Goal: Information Seeking & Learning: Learn about a topic

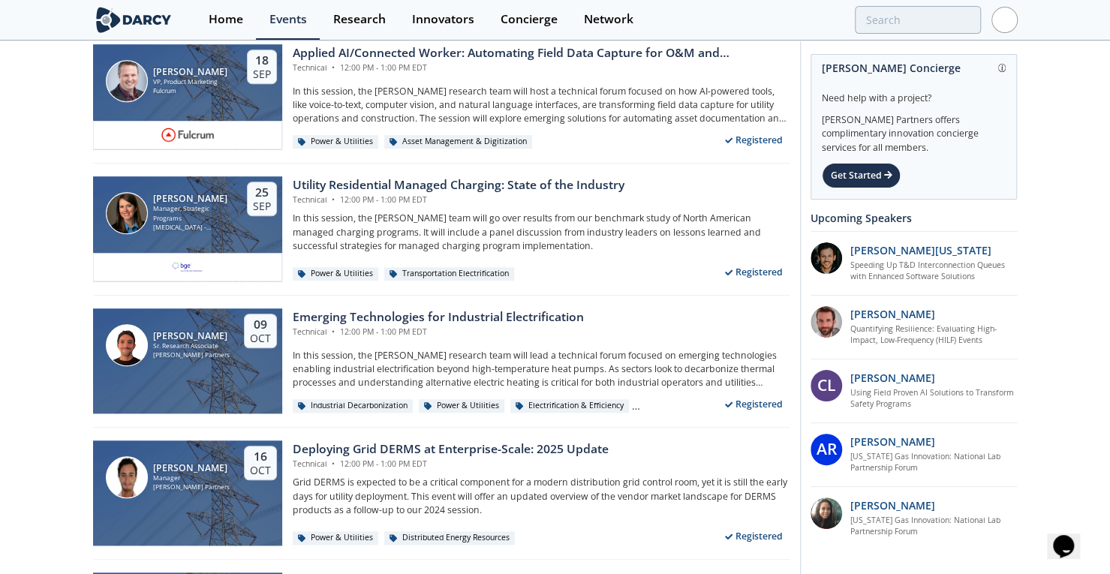
drag, startPoint x: 279, startPoint y: 16, endPoint x: 1028, endPoint y: 131, distance: 758.0
click at [279, 16] on div "Events" at bounding box center [288, 20] width 38 height 12
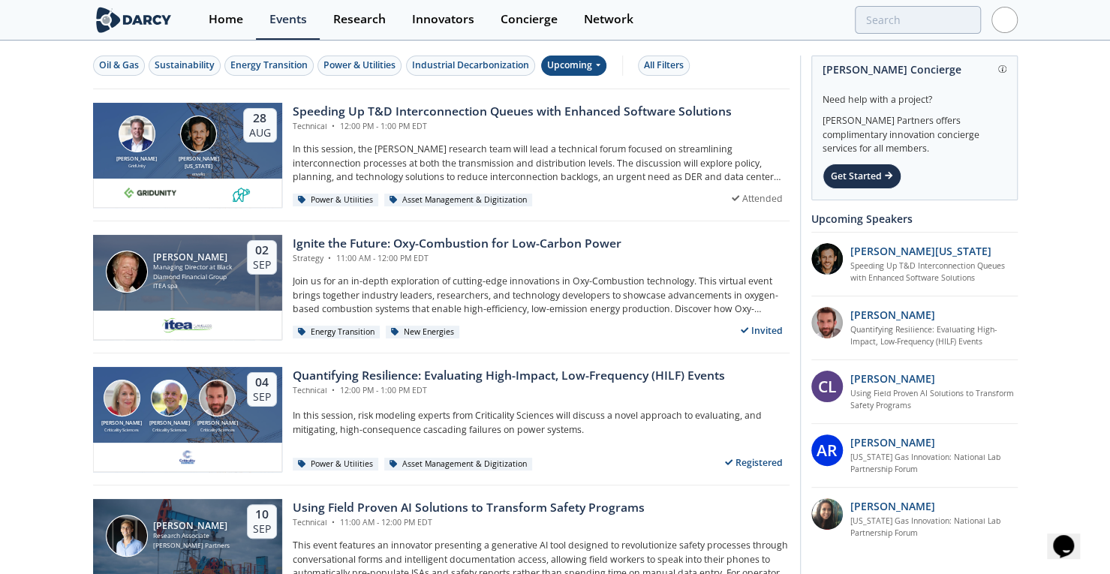
click at [586, 66] on div "Upcoming" at bounding box center [573, 66] width 65 height 20
click at [577, 108] on div "Past" at bounding box center [589, 114] width 93 height 24
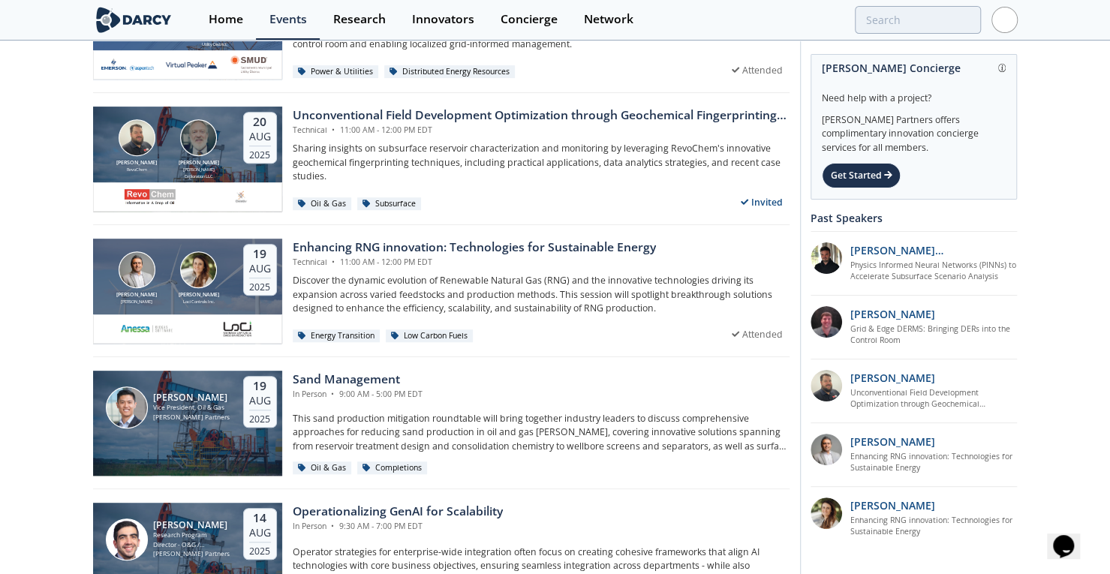
scroll to position [396, 0]
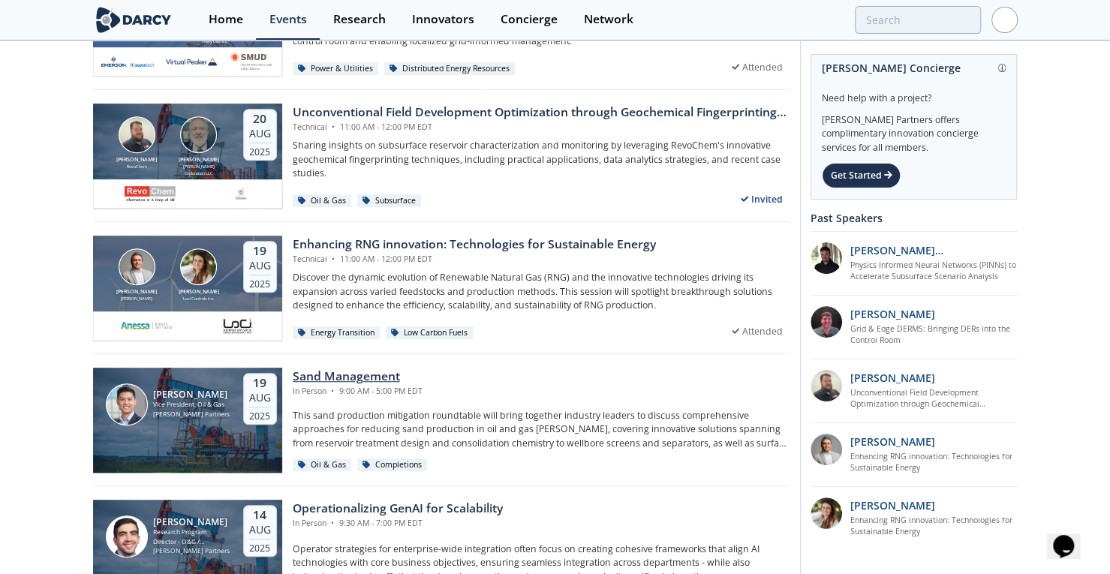
click at [347, 380] on div "Sand Management" at bounding box center [358, 377] width 130 height 18
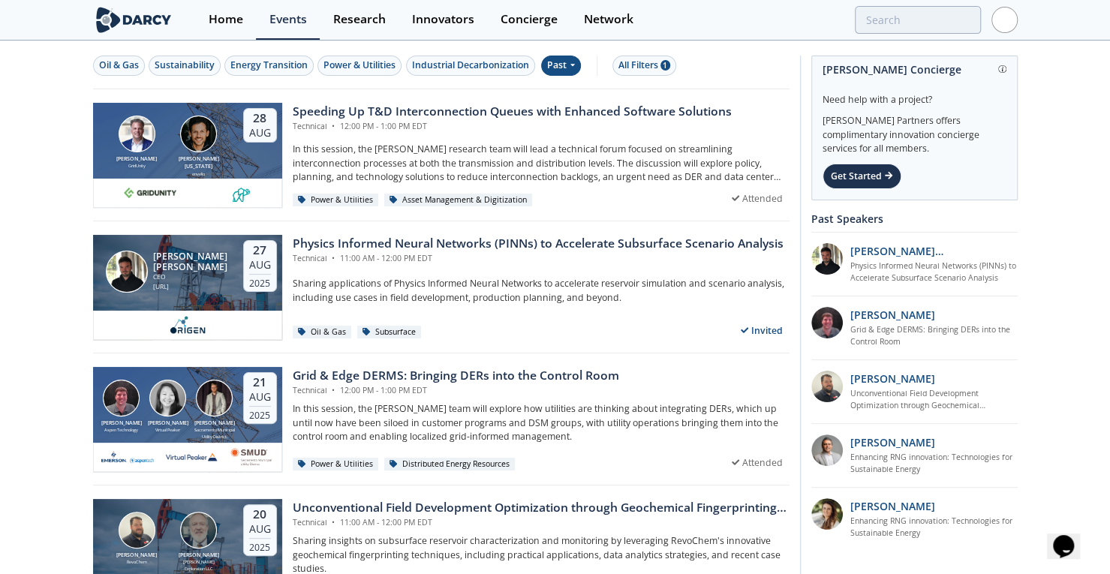
click at [568, 65] on div "Past" at bounding box center [561, 66] width 40 height 20
click at [575, 95] on div "Upcoming" at bounding box center [589, 91] width 93 height 24
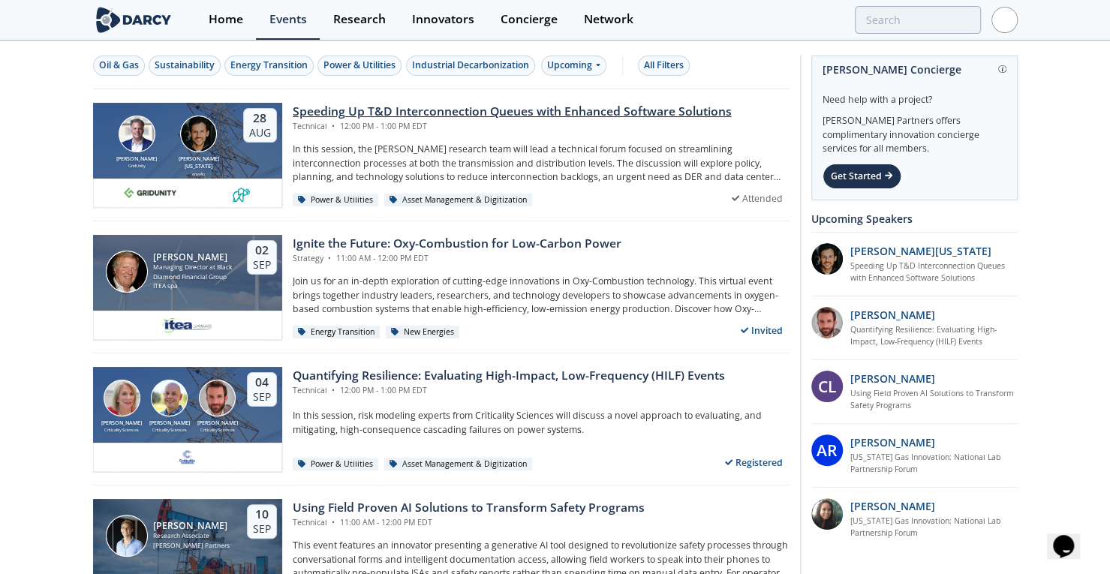
click at [432, 110] on div "Speeding Up T&D Interconnection Queues with Enhanced Software Solutions" at bounding box center [512, 112] width 439 height 18
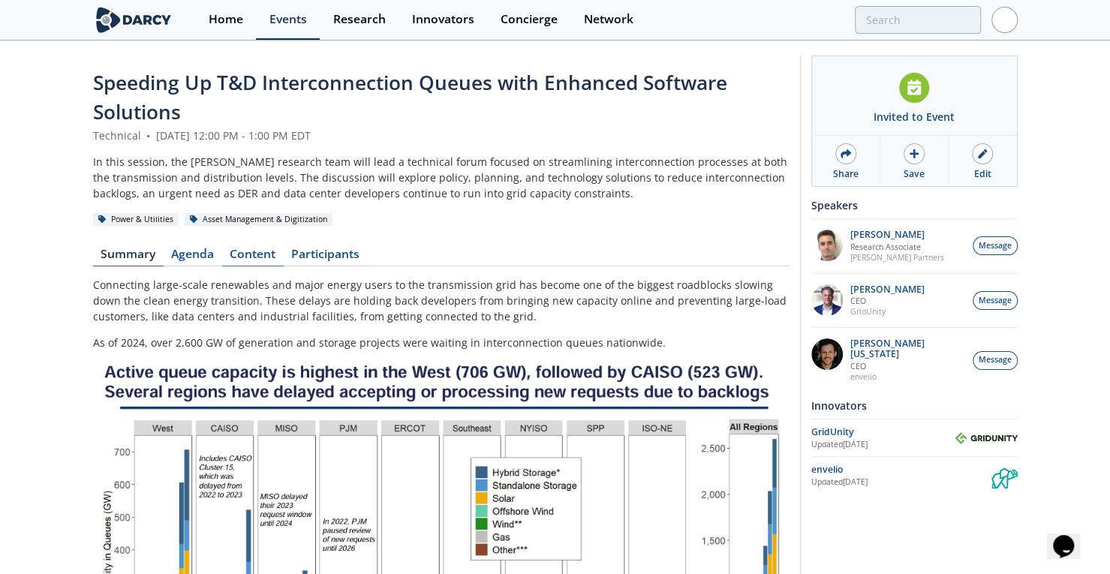
click at [261, 255] on link "Content" at bounding box center [253, 257] width 62 height 18
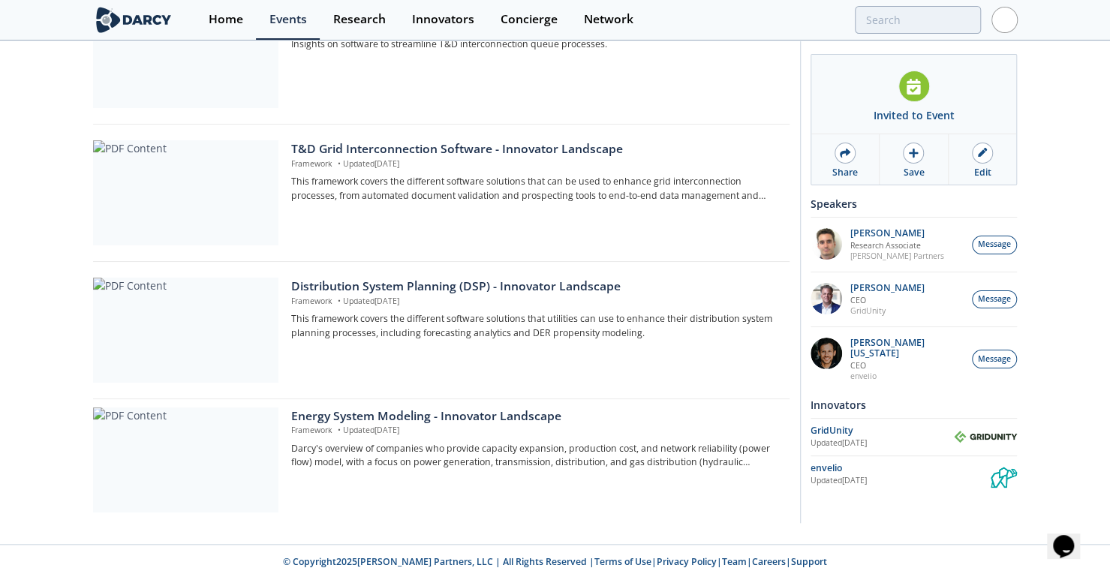
scroll to position [558, 0]
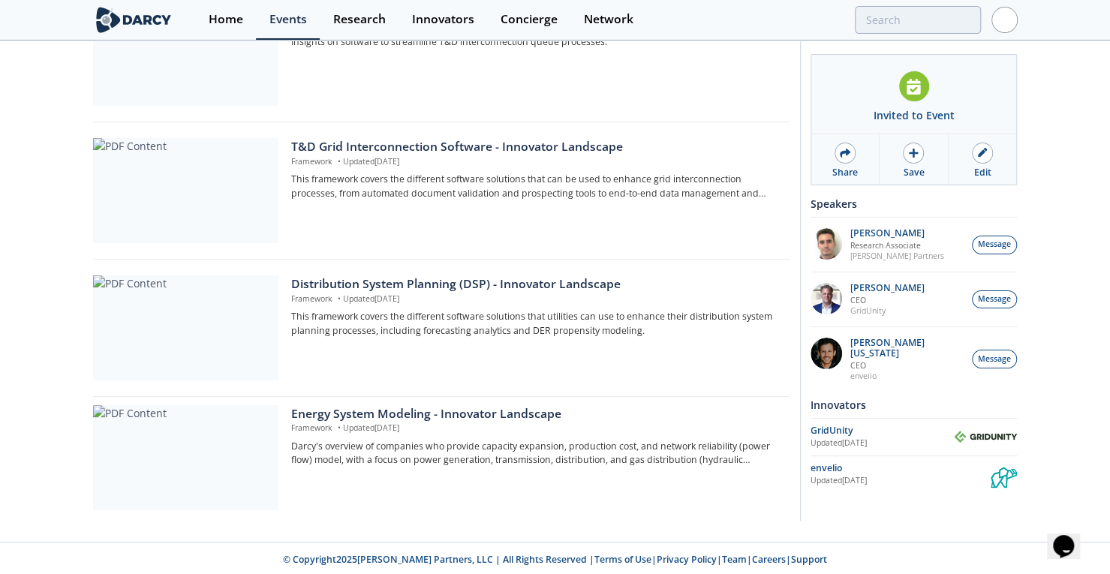
drag, startPoint x: 35, startPoint y: 327, endPoint x: 35, endPoint y: 371, distance: 43.5
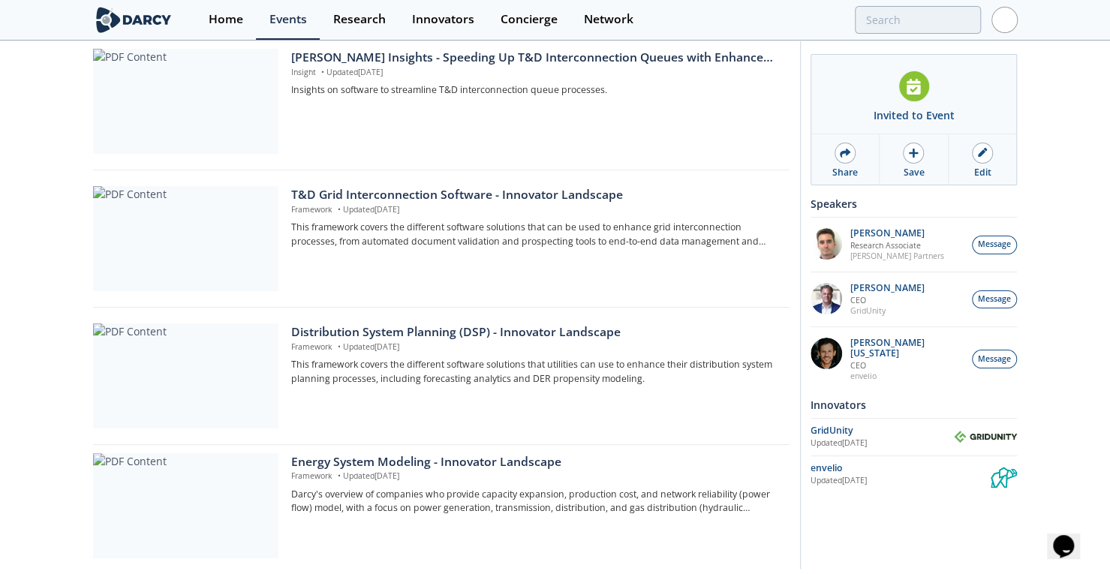
drag, startPoint x: 38, startPoint y: 379, endPoint x: 41, endPoint y: 327, distance: 51.9
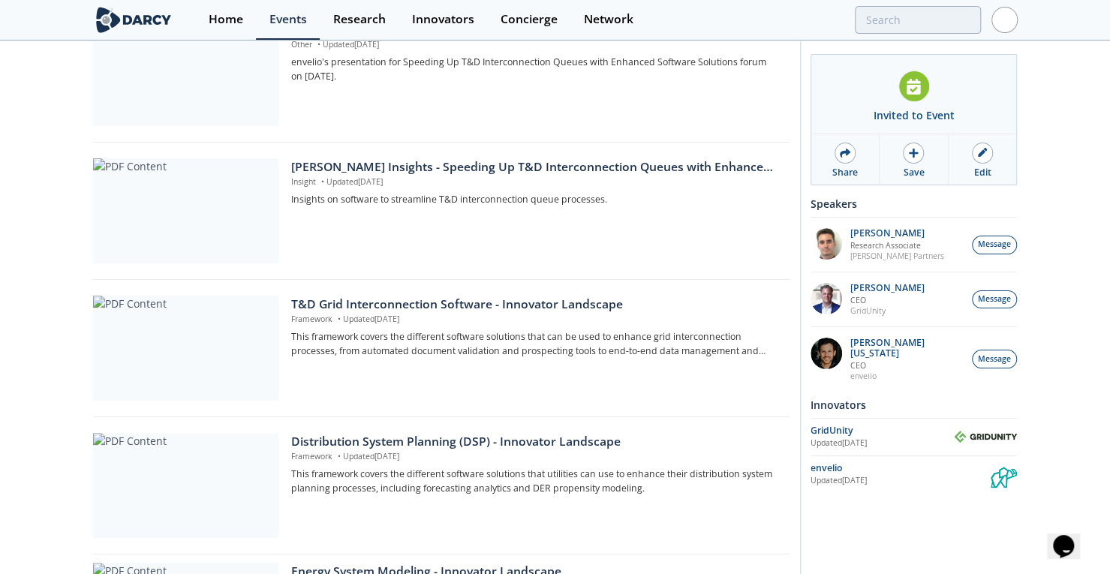
scroll to position [384, 0]
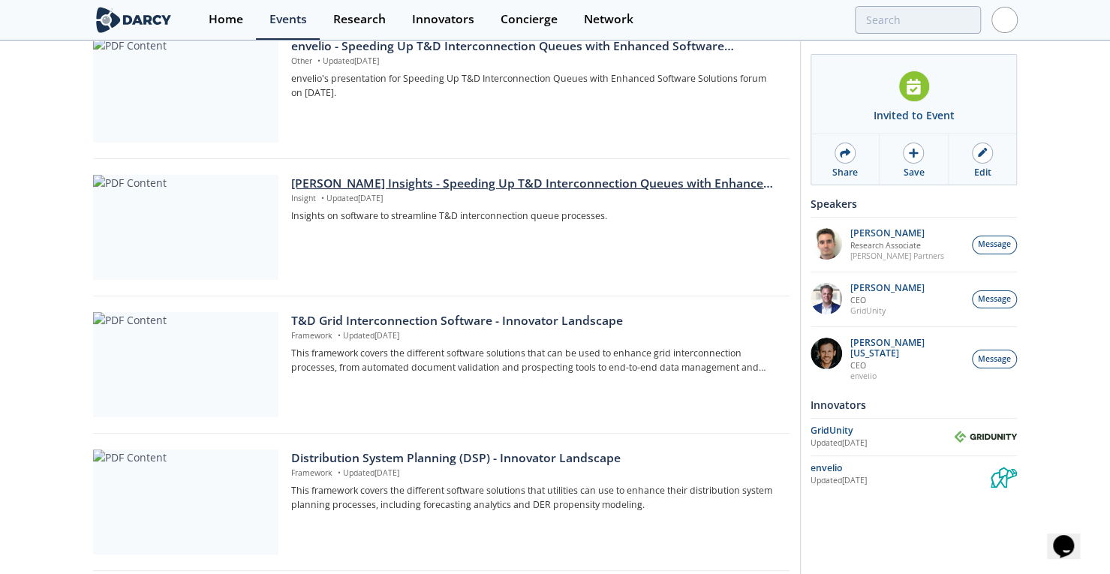
click at [628, 185] on div "[PERSON_NAME] Insights - Speeding Up T&D Interconnection Queues with Enhanced S…" at bounding box center [534, 184] width 487 height 18
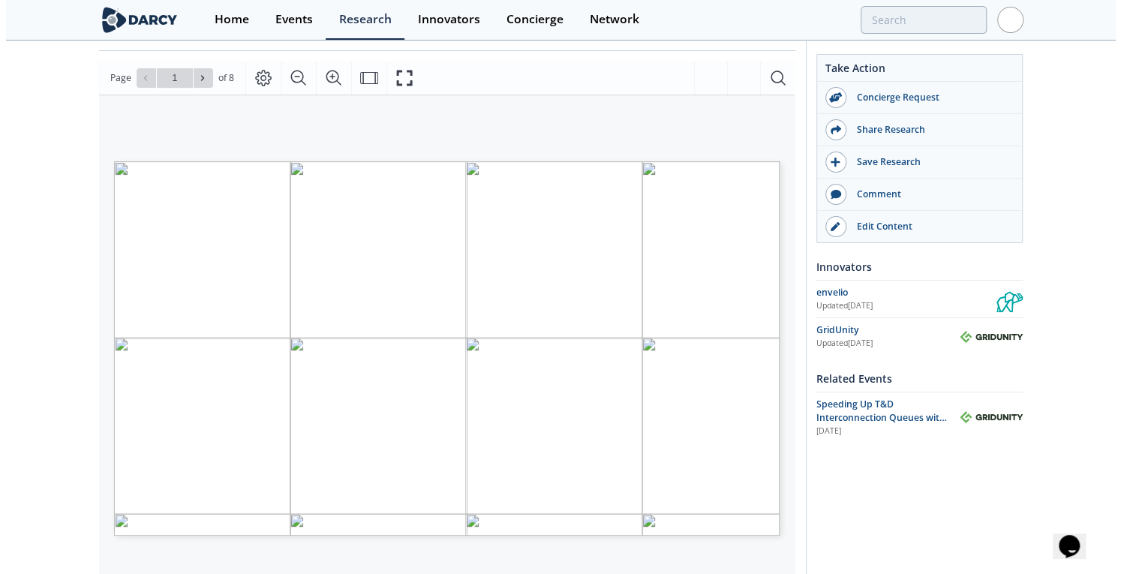
scroll to position [194, 0]
click at [200, 74] on icon at bounding box center [201, 76] width 3 height 5
type input "2"
click at [200, 74] on icon at bounding box center [201, 76] width 3 height 5
type input "3"
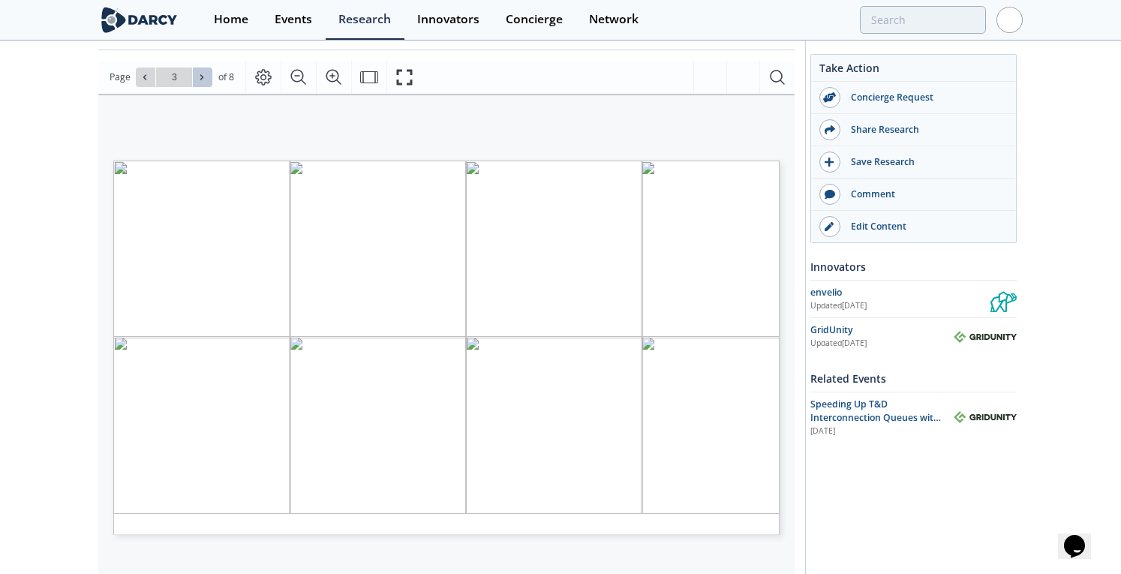
click at [200, 74] on icon at bounding box center [201, 76] width 3 height 5
type input "4"
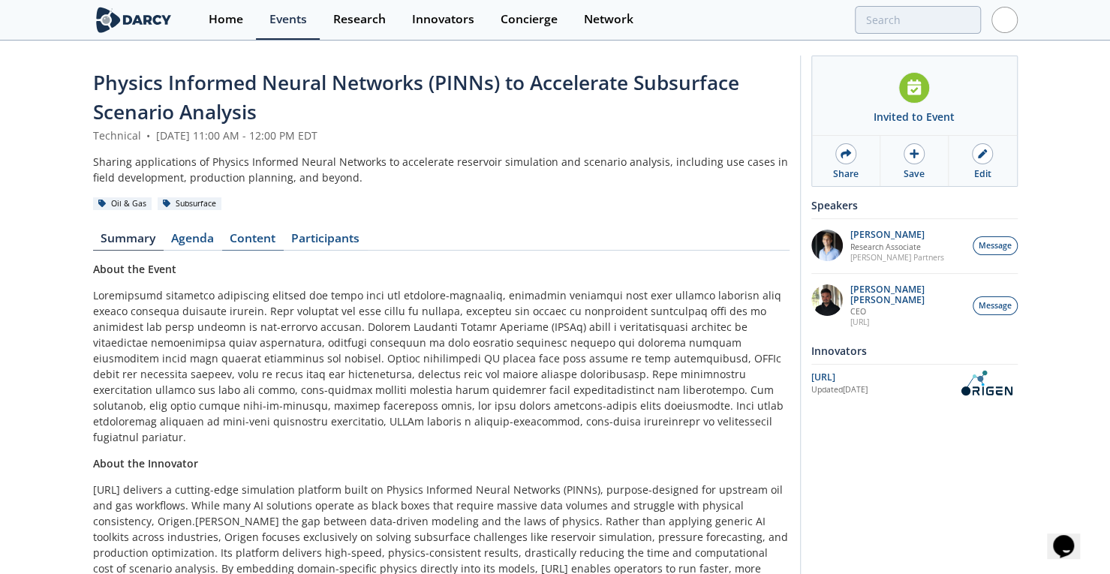
click at [247, 233] on link "Content" at bounding box center [253, 242] width 62 height 18
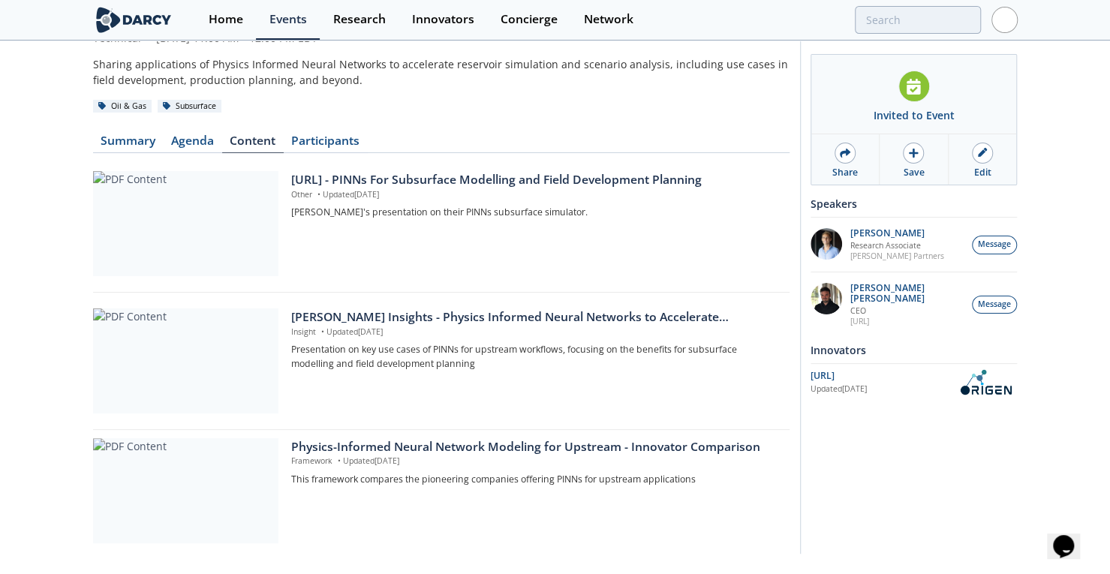
scroll to position [132, 0]
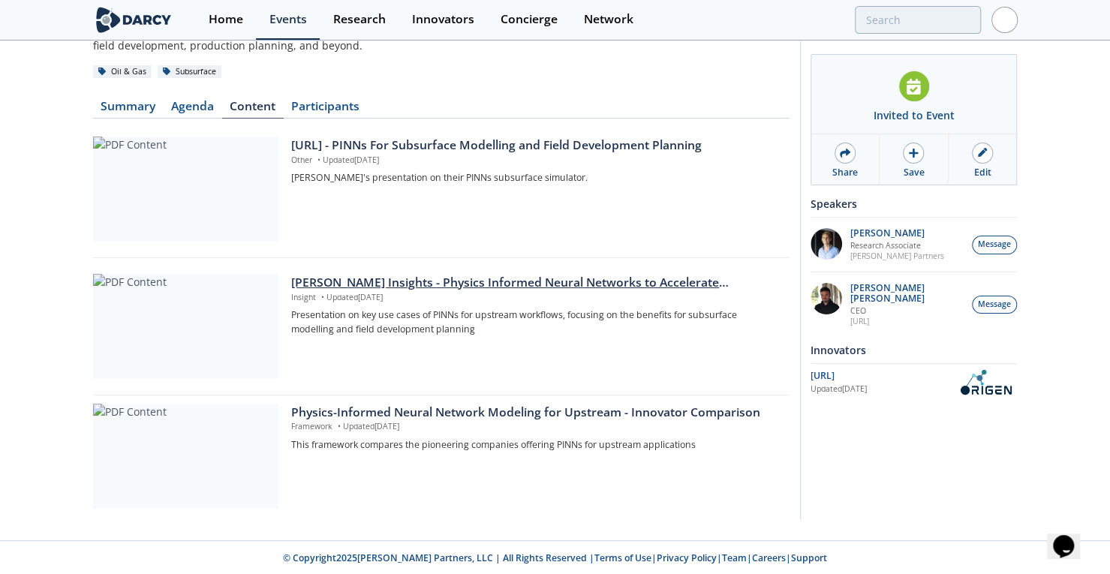
click at [410, 281] on div "[PERSON_NAME] Insights - Physics Informed Neural Networks to Accelerate Subsurf…" at bounding box center [534, 283] width 487 height 18
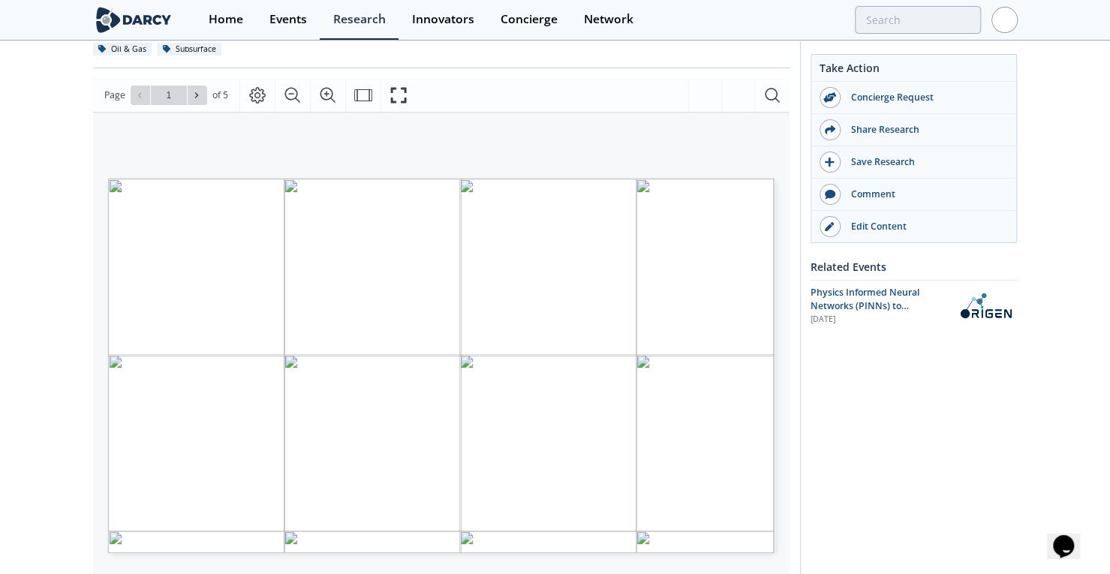
scroll to position [206, 0]
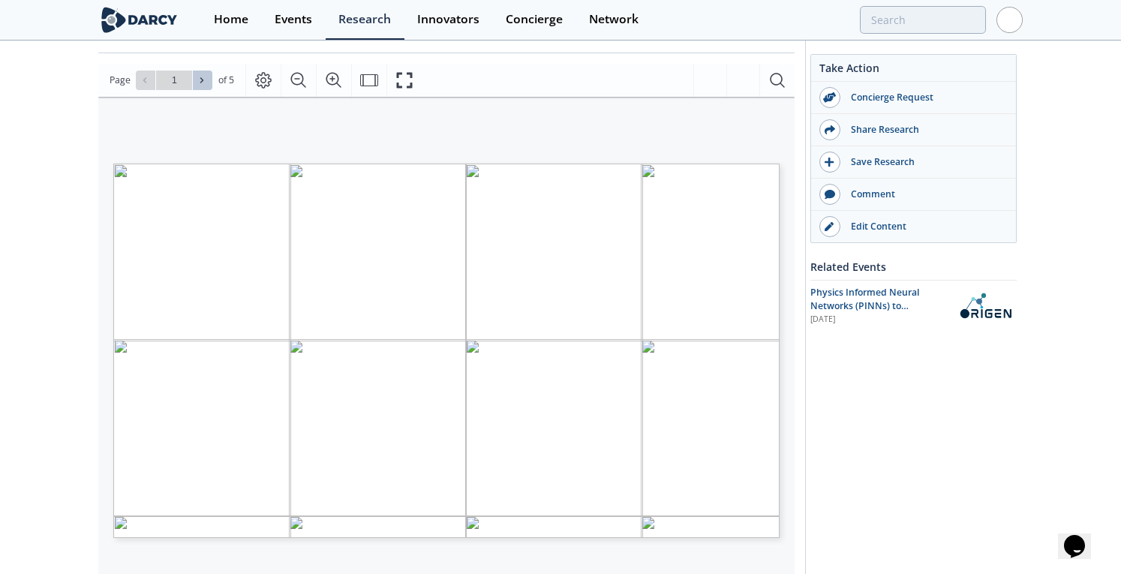
click at [203, 86] on button at bounding box center [203, 81] width 20 height 20
type input "5"
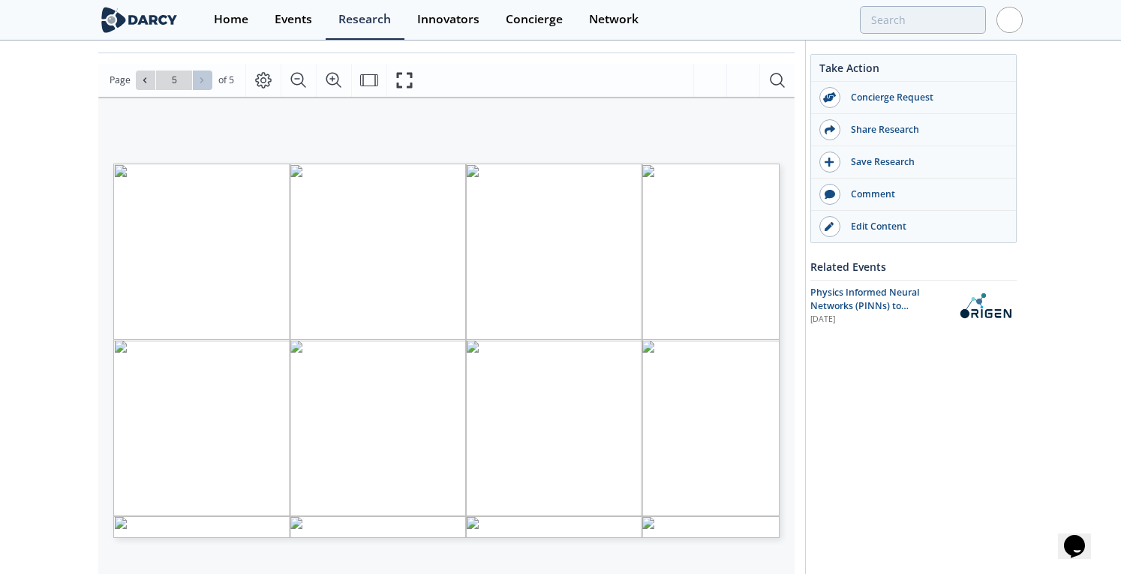
click at [203, 86] on div "Go to Page 5" at bounding box center [174, 81] width 77 height 20
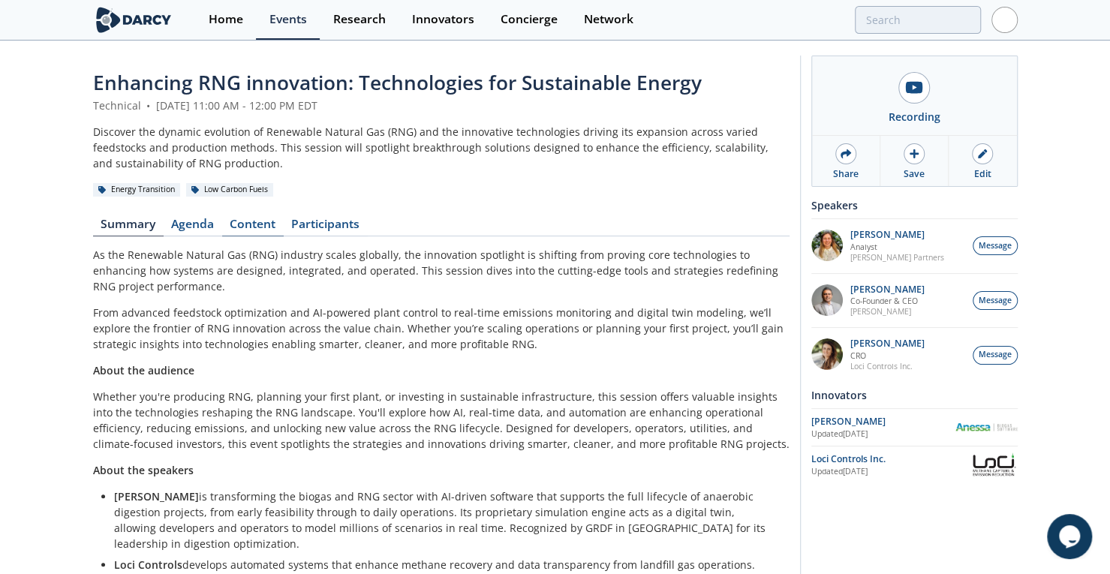
click at [257, 228] on link "Content" at bounding box center [253, 227] width 62 height 18
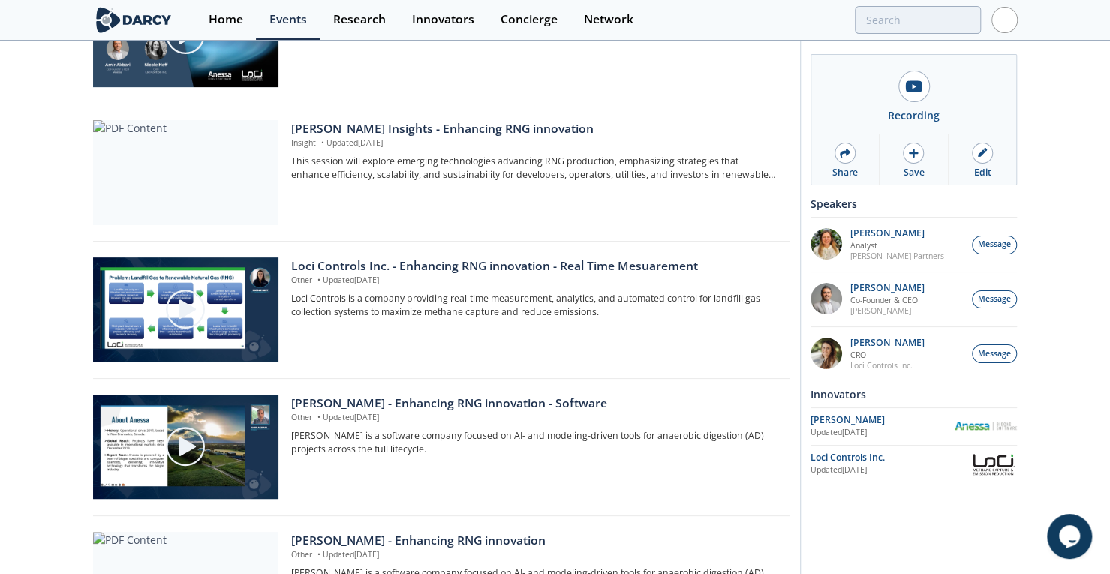
scroll to position [275, 0]
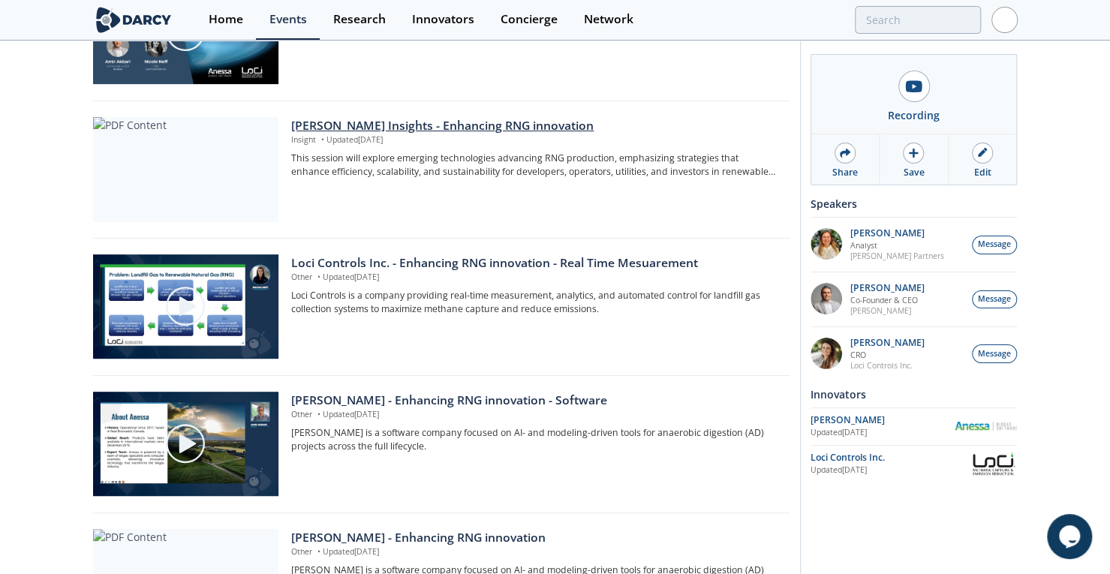
click at [453, 117] on div "Darcy Insights - Enhancing RNG innovation" at bounding box center [534, 126] width 487 height 18
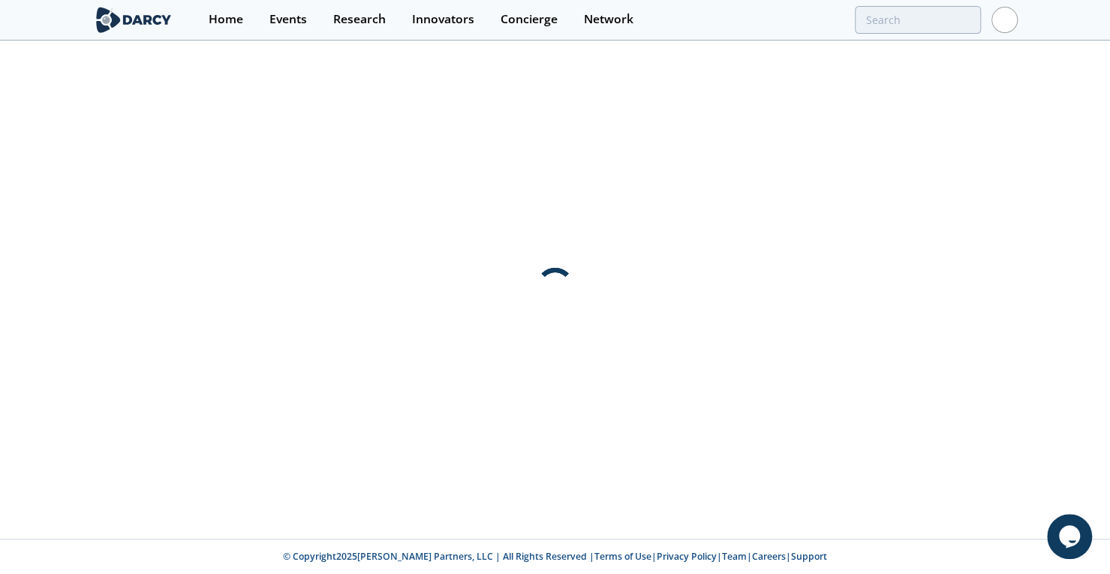
scroll to position [0, 0]
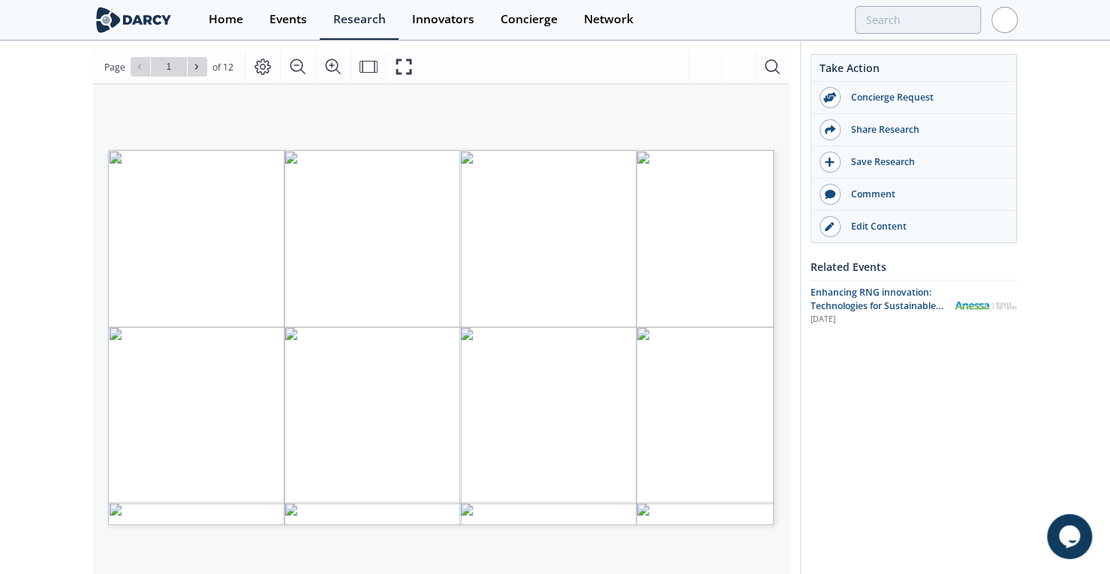
scroll to position [189, 0]
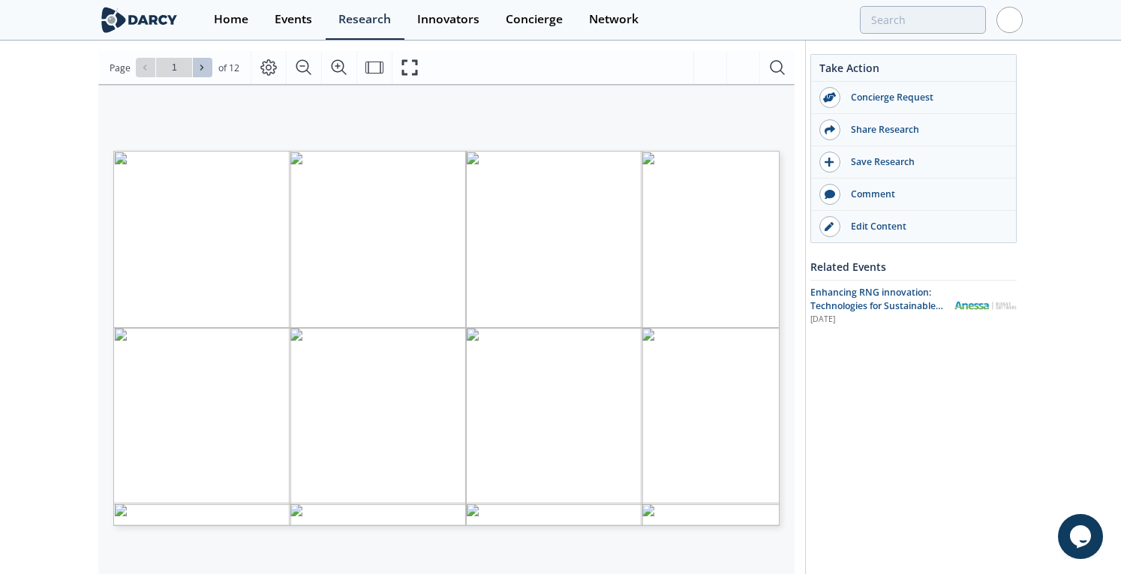
click at [200, 63] on icon at bounding box center [201, 67] width 9 height 9
type input "2"
click at [200, 63] on icon at bounding box center [201, 67] width 9 height 9
type input "3"
click at [200, 63] on icon at bounding box center [201, 67] width 9 height 9
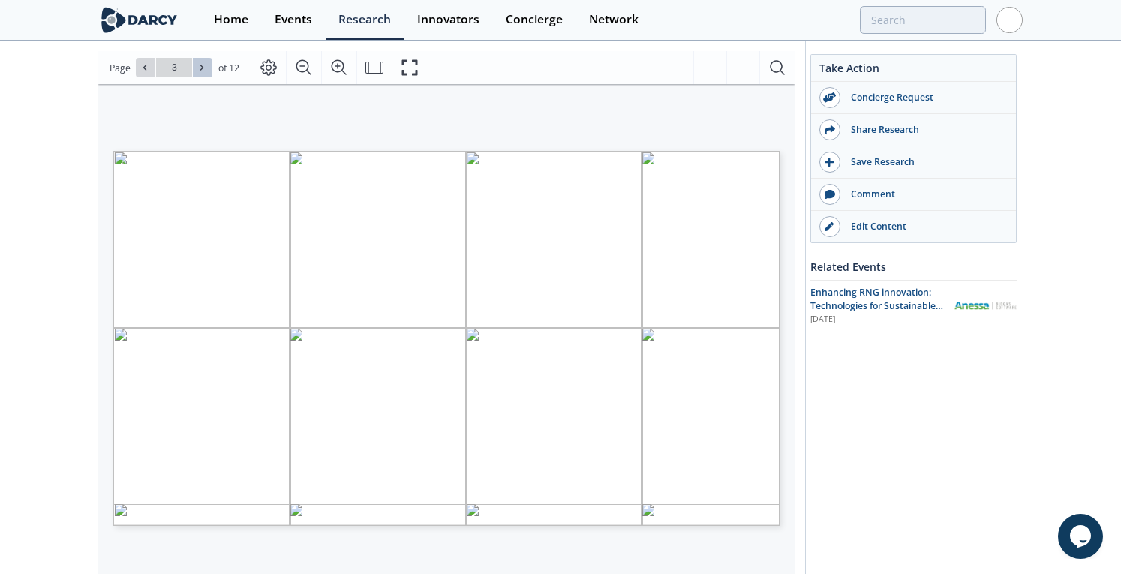
type input "4"
click at [200, 63] on icon at bounding box center [201, 67] width 9 height 9
type input "5"
click at [200, 63] on icon at bounding box center [201, 67] width 9 height 9
type input "6"
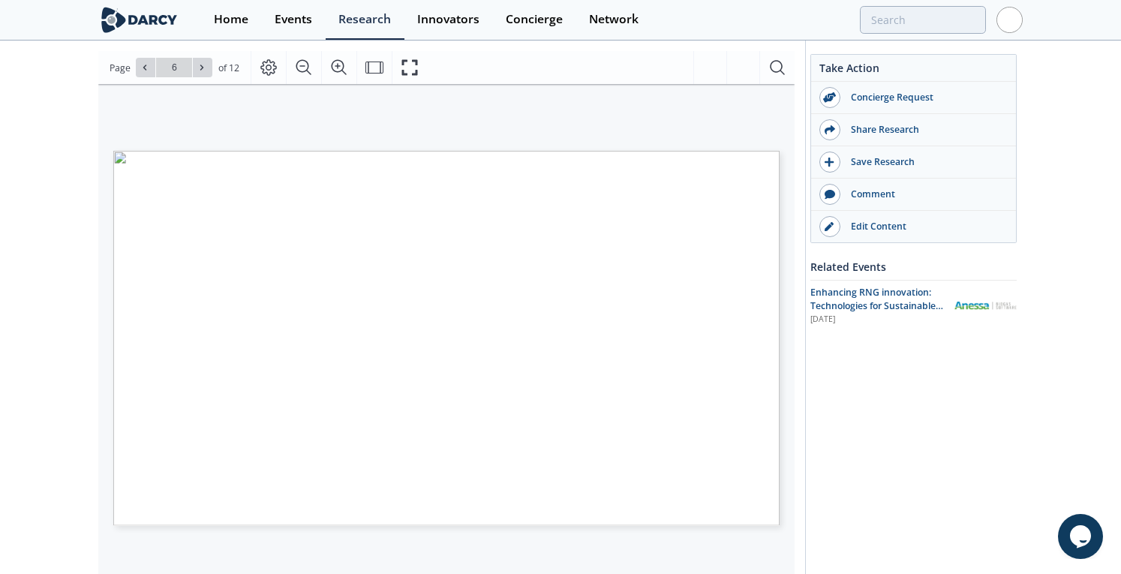
click at [200, 63] on icon at bounding box center [201, 67] width 9 height 9
type input "7"
click at [200, 63] on icon at bounding box center [201, 67] width 9 height 9
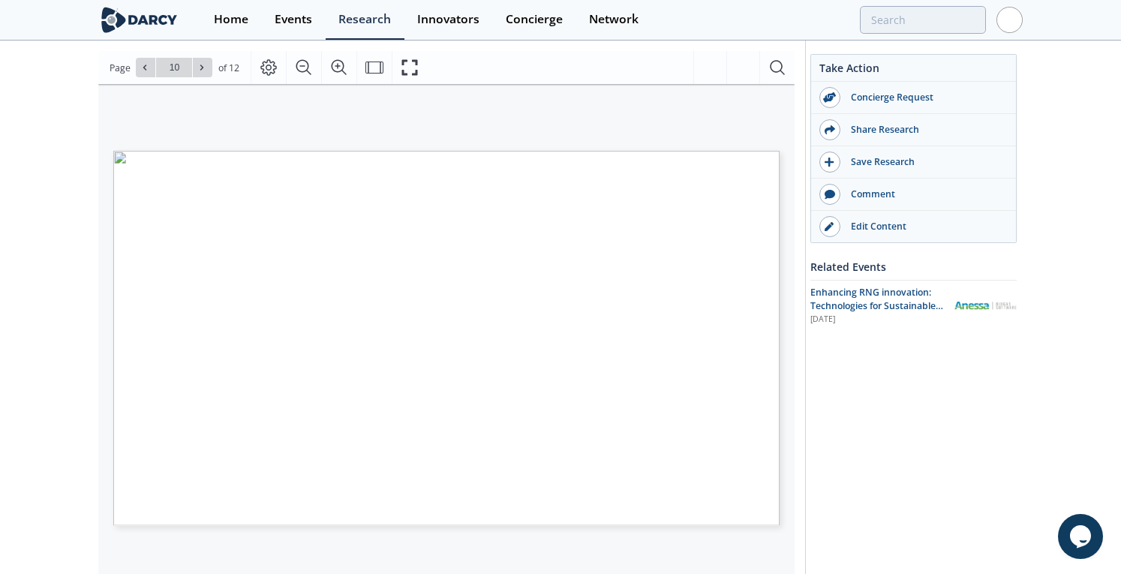
click at [200, 63] on icon at bounding box center [201, 67] width 9 height 9
type input "12"
click at [200, 63] on div "Go to Page 12" at bounding box center [174, 68] width 77 height 20
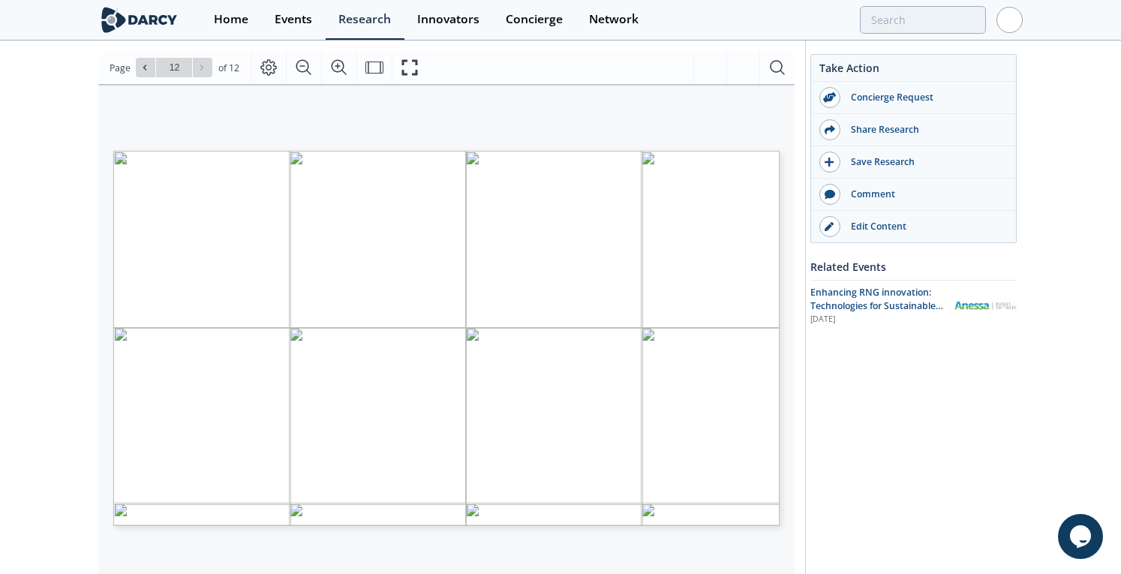
click at [200, 63] on div "Go to Page 12" at bounding box center [174, 68] width 77 height 20
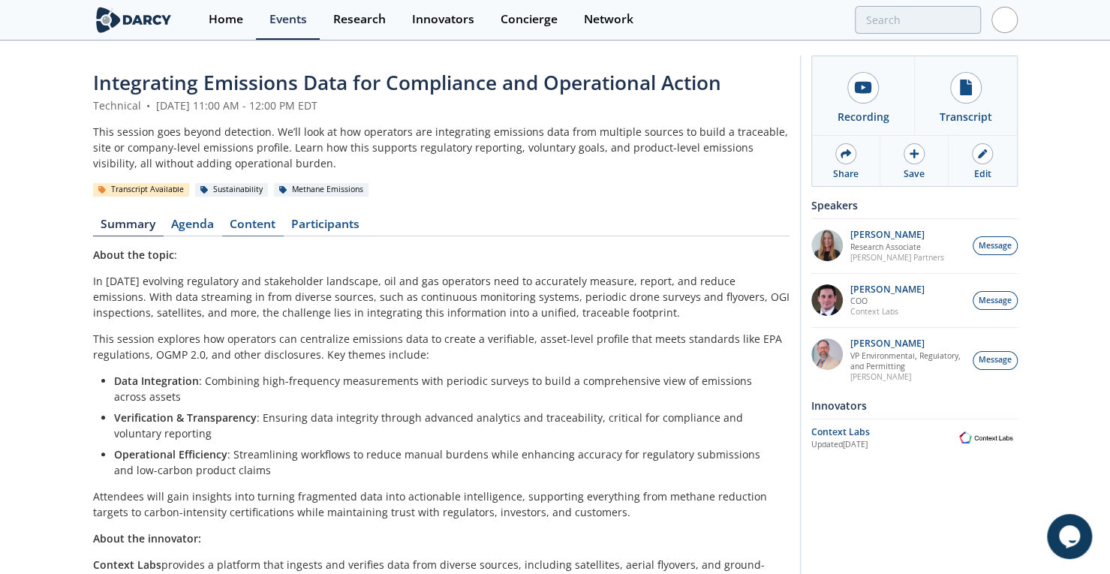
click at [263, 229] on link "Content" at bounding box center [253, 227] width 62 height 18
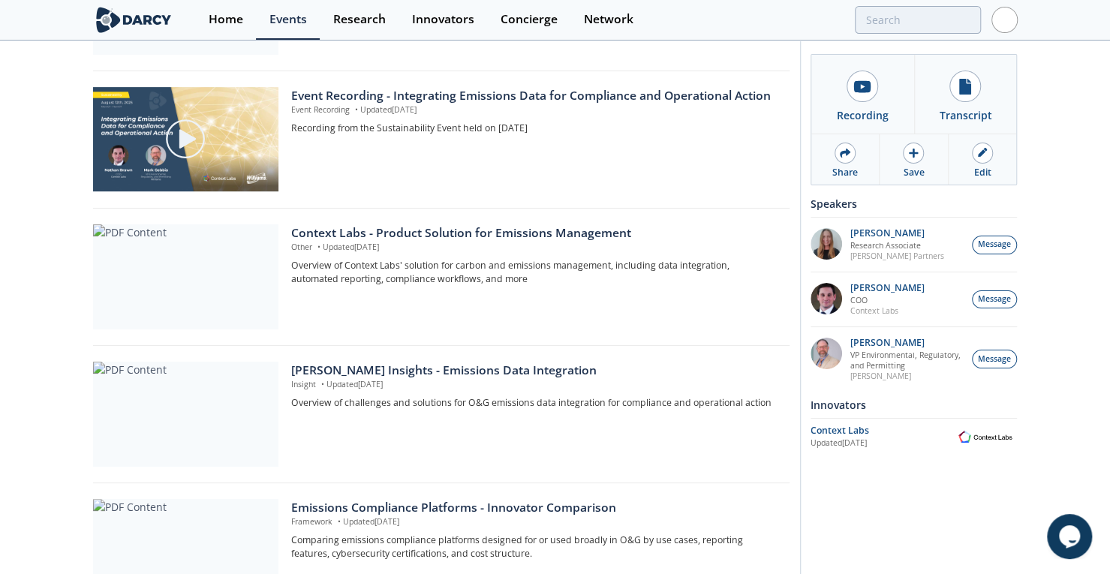
scroll to position [411, 0]
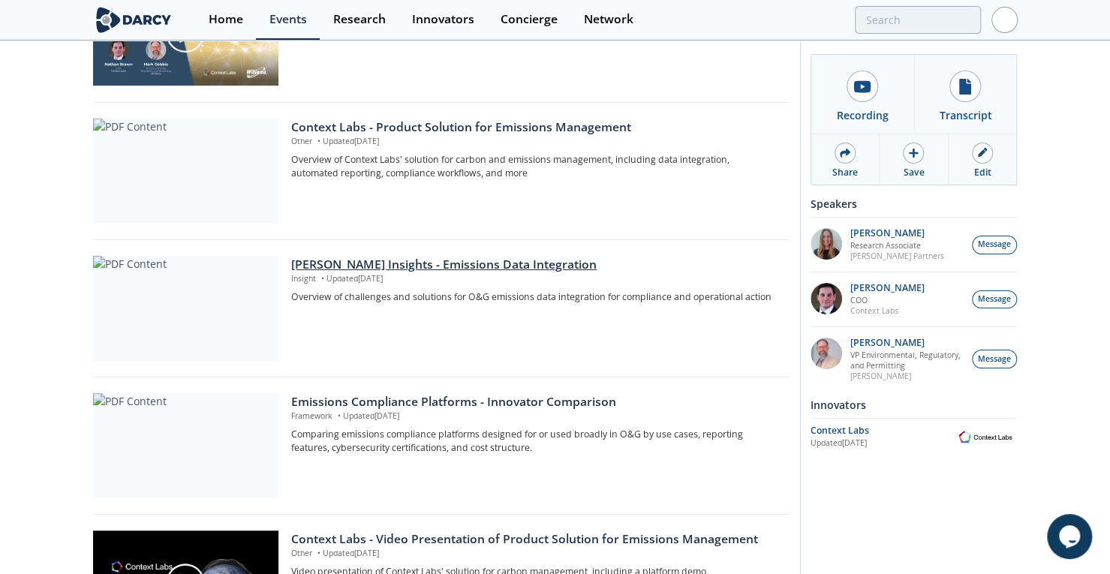
click at [395, 257] on div "Darcy Insights - Emissions Data Integration" at bounding box center [534, 265] width 487 height 18
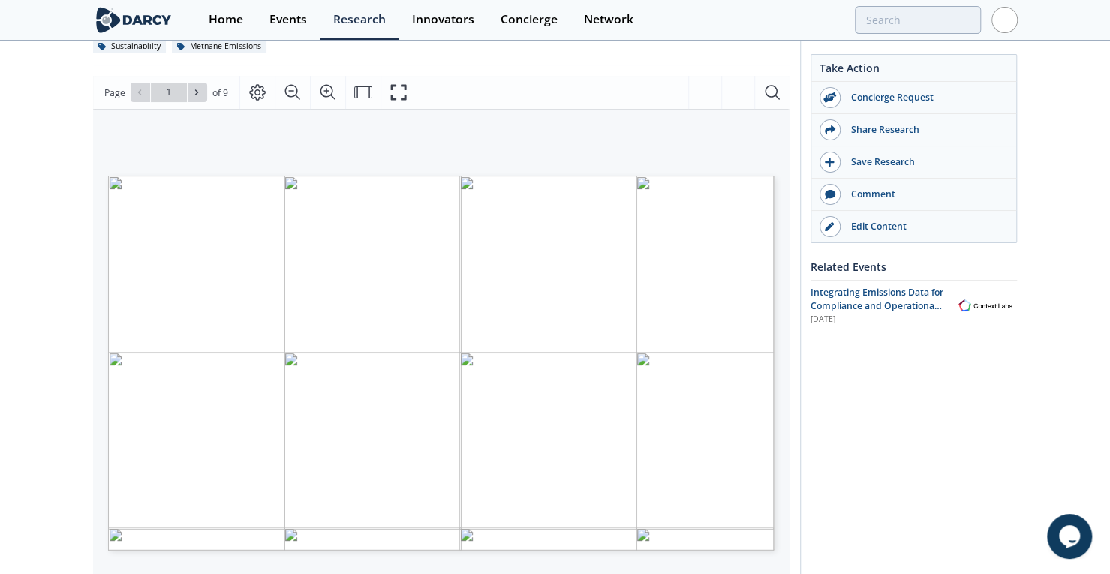
scroll to position [156, 0]
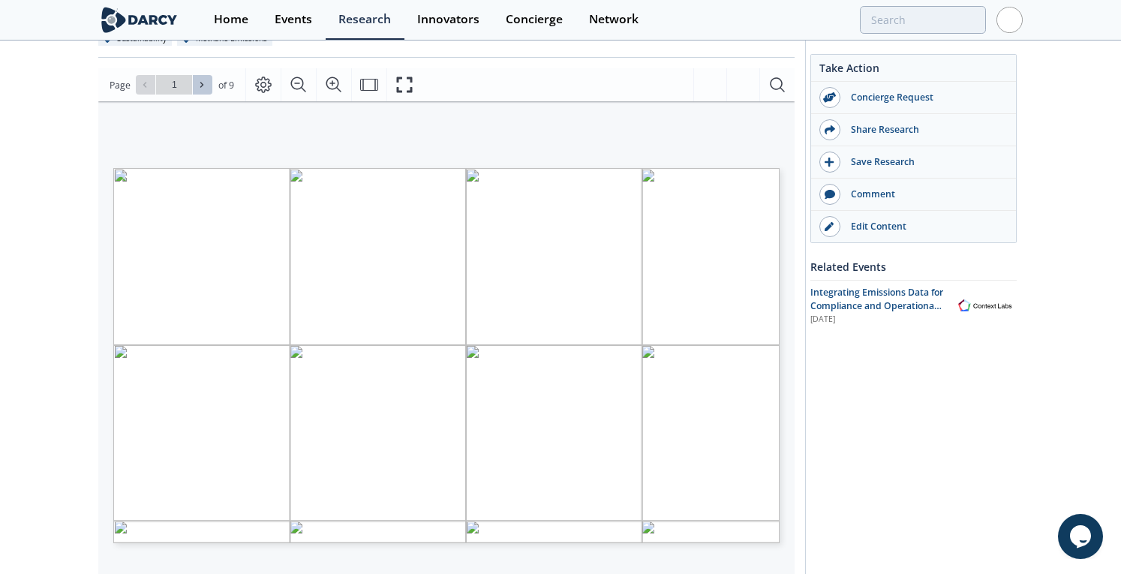
click at [200, 79] on button at bounding box center [203, 85] width 20 height 20
type input "2"
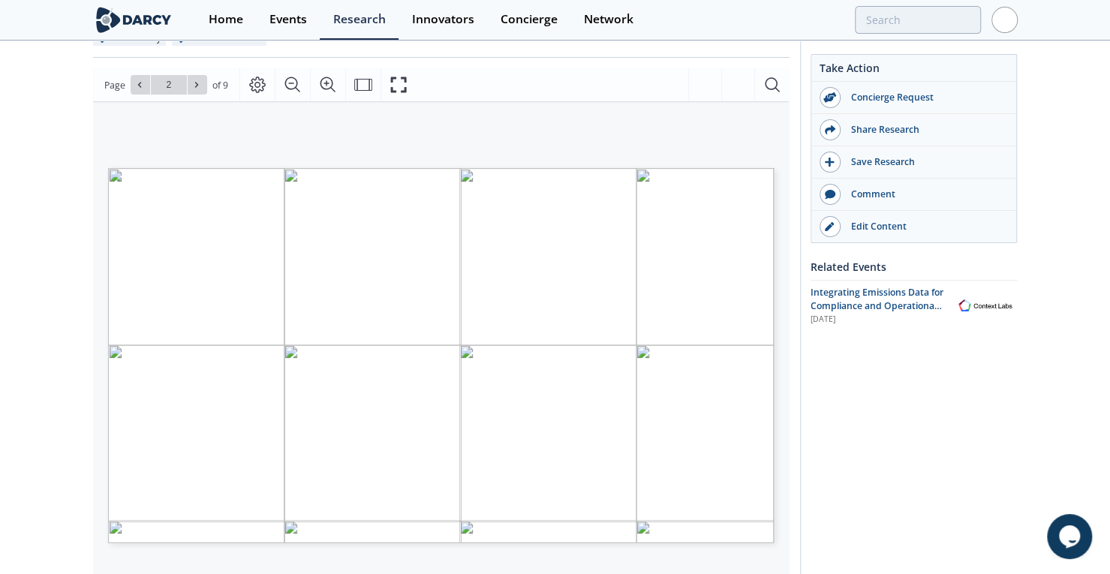
scroll to position [188, 0]
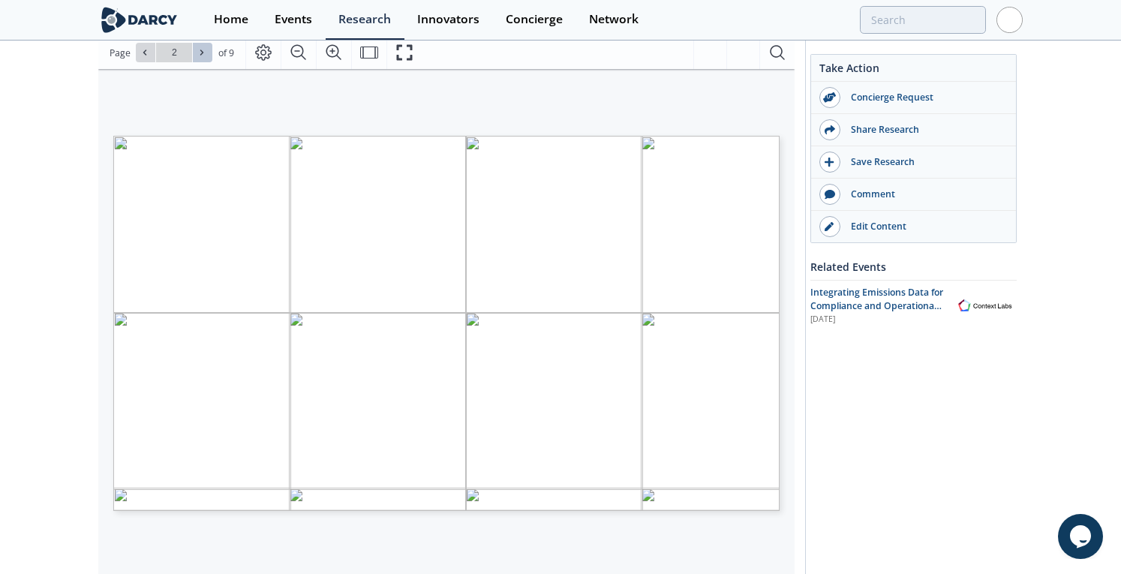
click at [197, 58] on button at bounding box center [203, 53] width 20 height 20
type input "3"
click at [198, 58] on button at bounding box center [203, 53] width 20 height 20
type input "4"
click at [198, 58] on button at bounding box center [203, 53] width 20 height 20
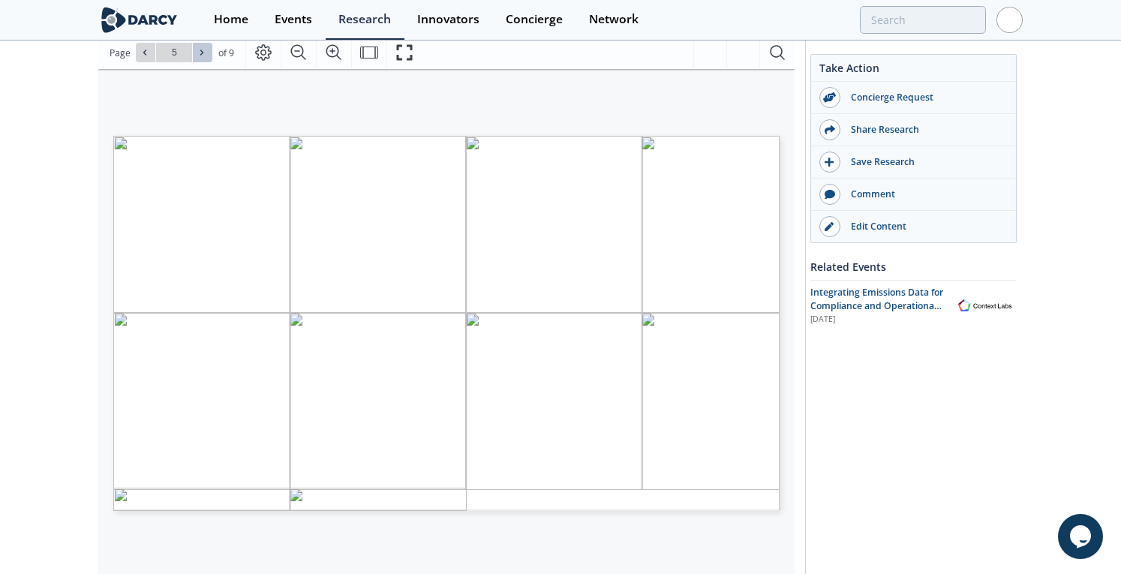
click at [198, 58] on button at bounding box center [203, 53] width 20 height 20
click at [132, 49] on span "Go to Page 8" at bounding box center [175, 53] width 88 height 20
click at [141, 53] on icon at bounding box center [144, 52] width 9 height 9
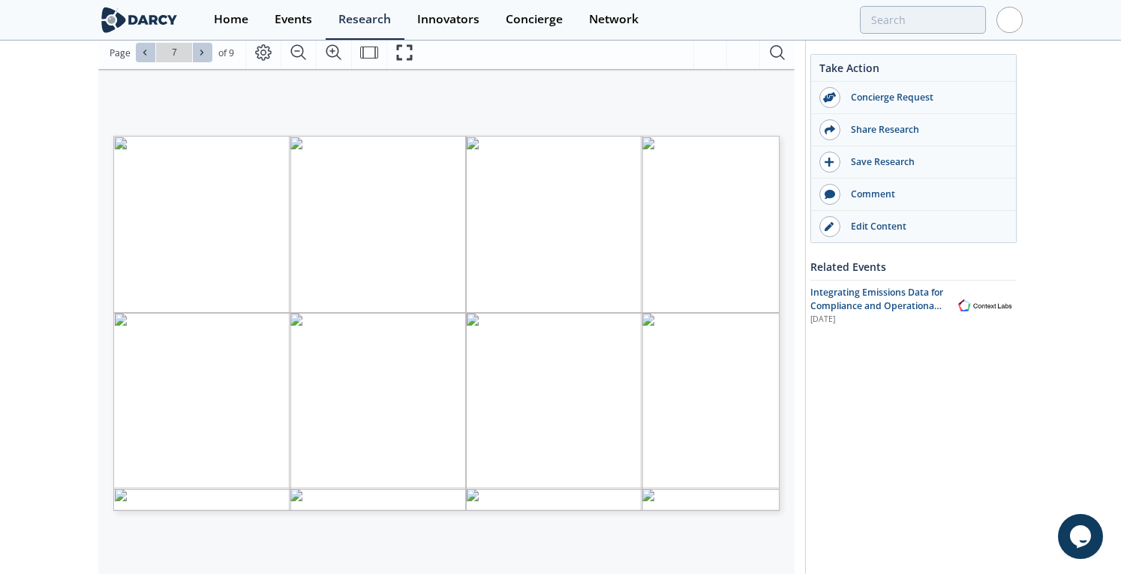
click at [202, 51] on icon at bounding box center [201, 52] width 9 height 9
type input "9"
click at [202, 51] on div "Go to Page 9" at bounding box center [174, 53] width 77 height 20
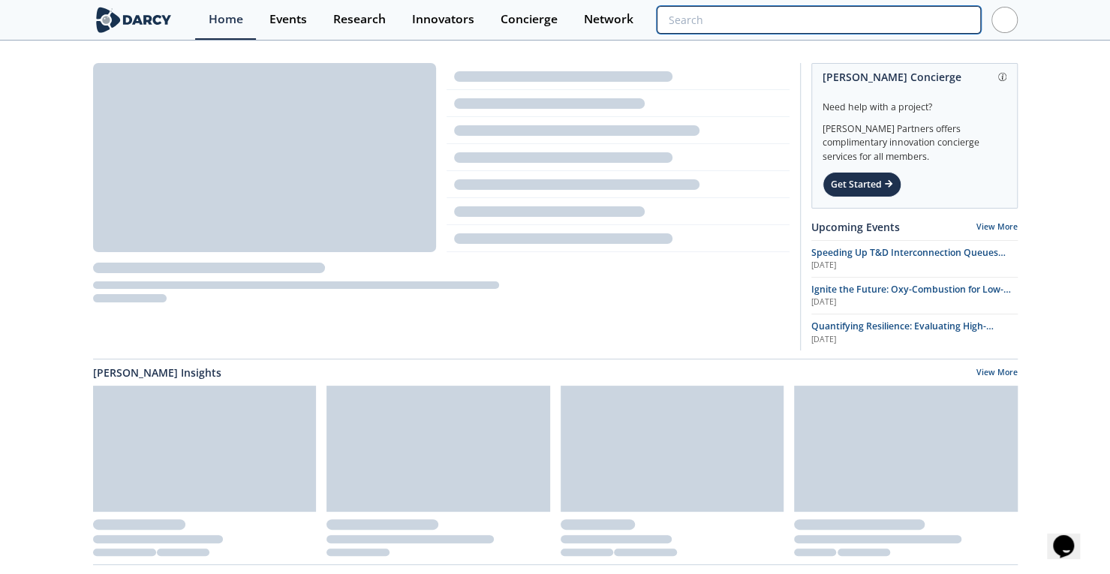
click at [904, 23] on input "search" at bounding box center [819, 20] width 324 height 28
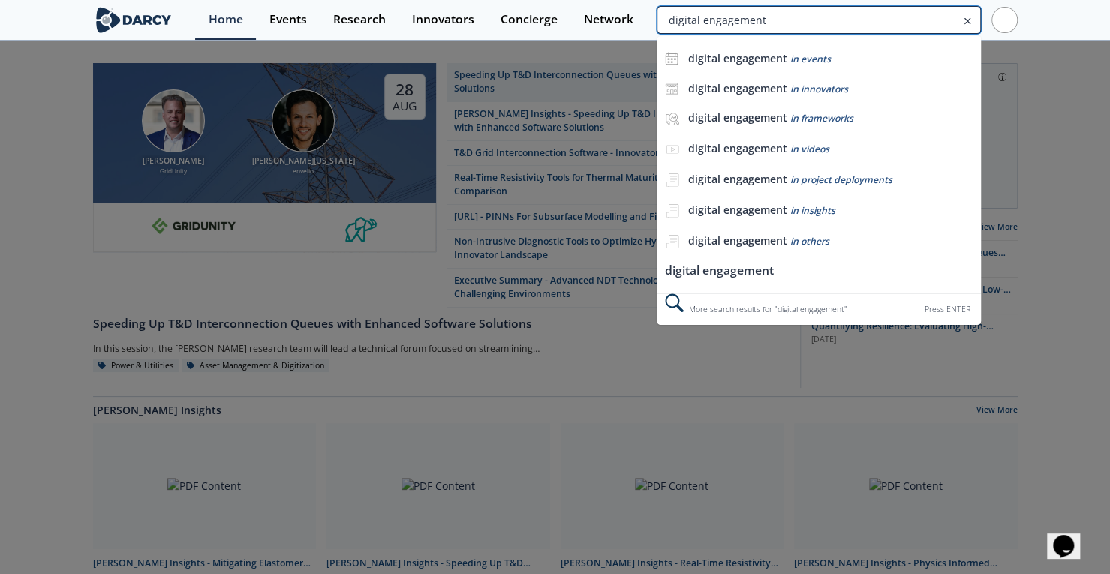
type input "digital engagement"
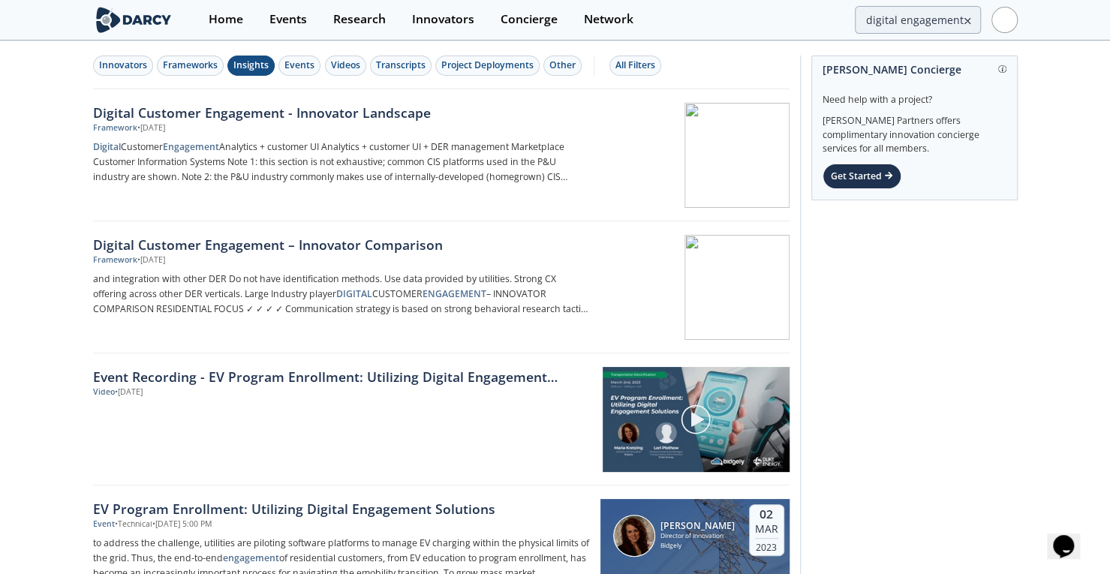
click at [254, 70] on div "Insights" at bounding box center [250, 66] width 35 height 14
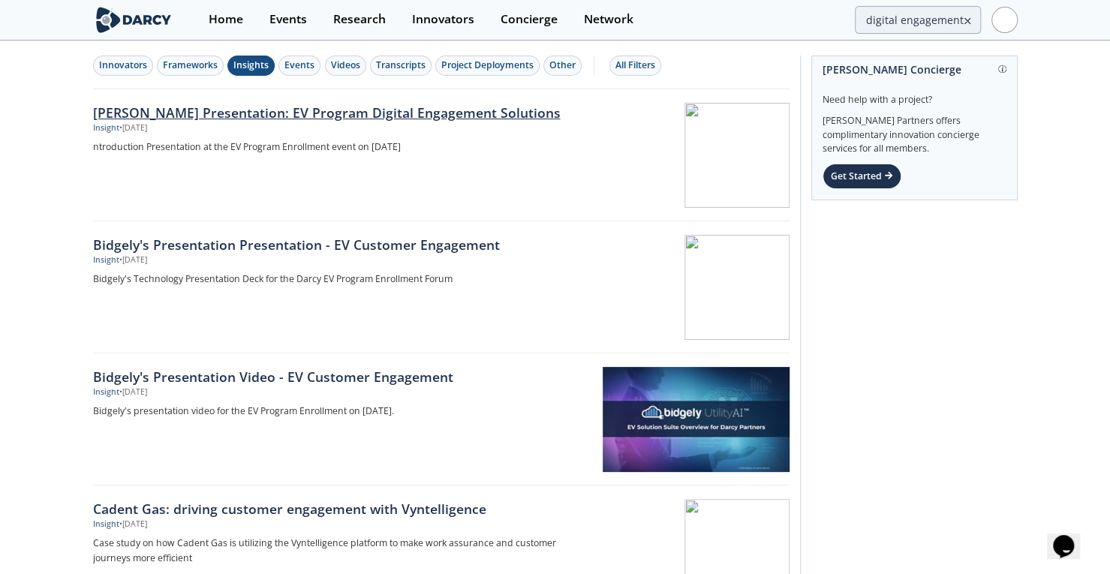
click at [240, 115] on div "[PERSON_NAME] Presentation: EV Program Digital Engagement Solutions" at bounding box center [341, 113] width 497 height 20
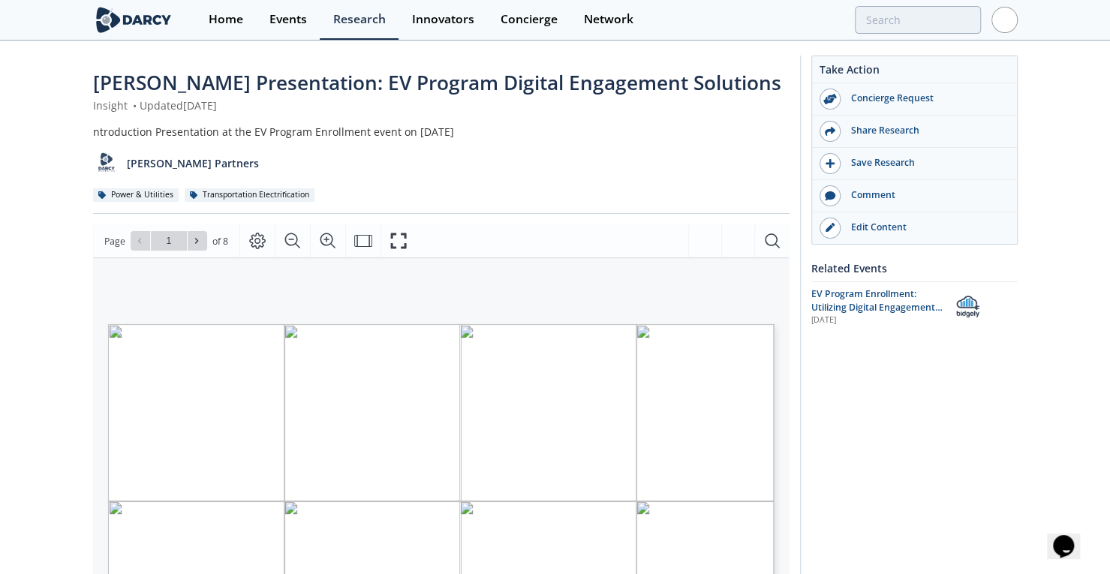
type input "digital engagement"
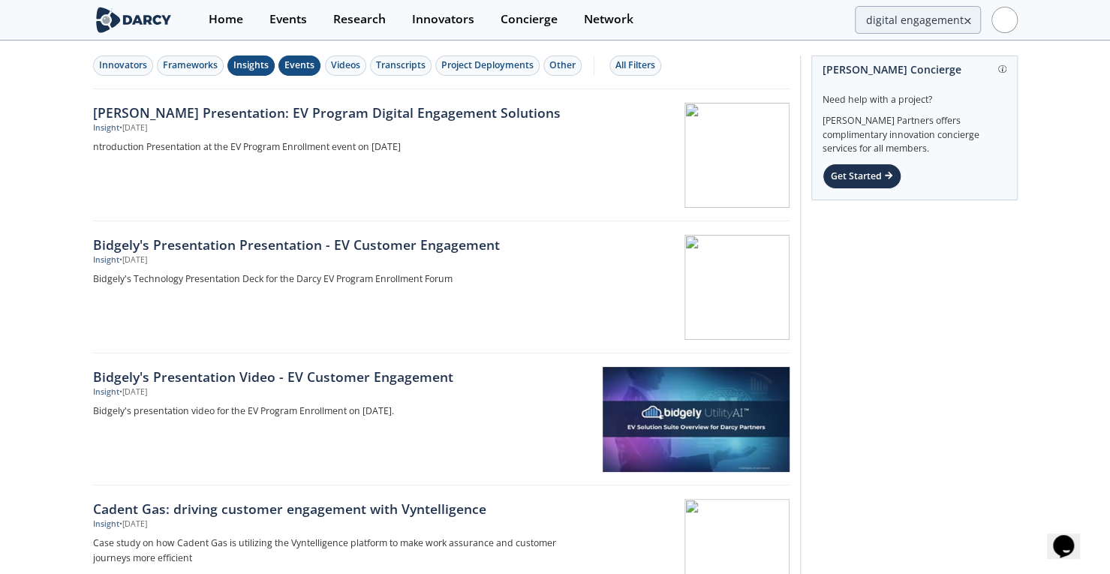
click at [300, 65] on div "Events" at bounding box center [299, 66] width 30 height 14
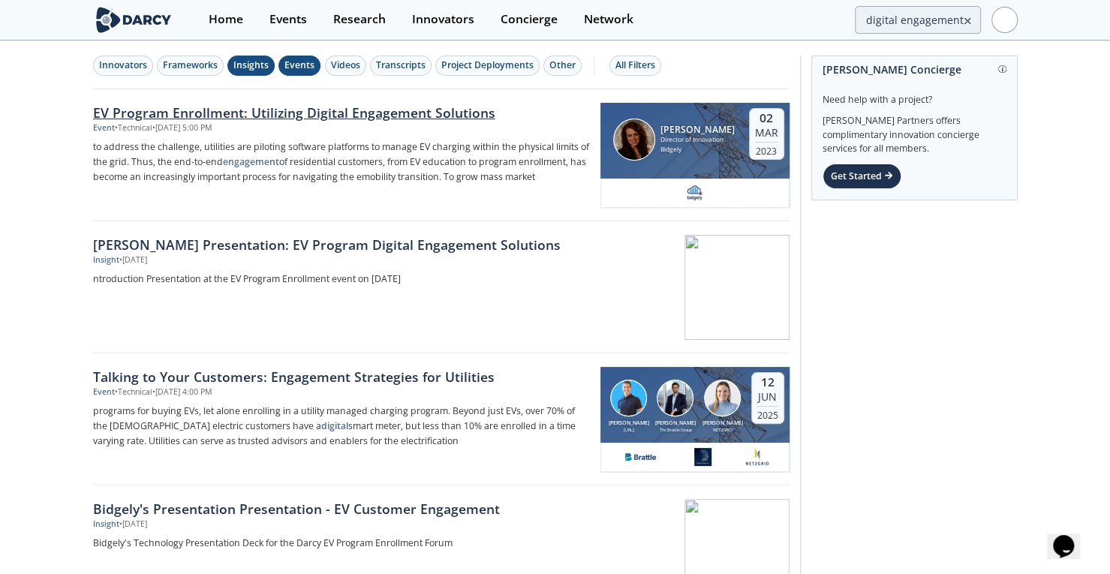
click at [275, 112] on div "EV Program Enrollment: Utilizing Digital Engagement Solutions" at bounding box center [341, 113] width 497 height 20
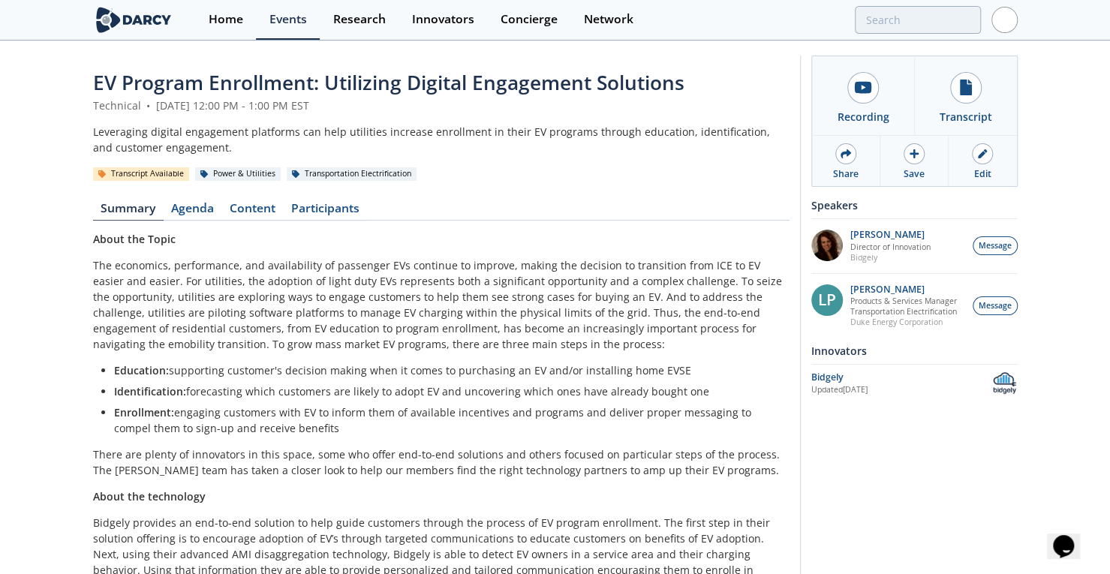
type input "digital engagement"
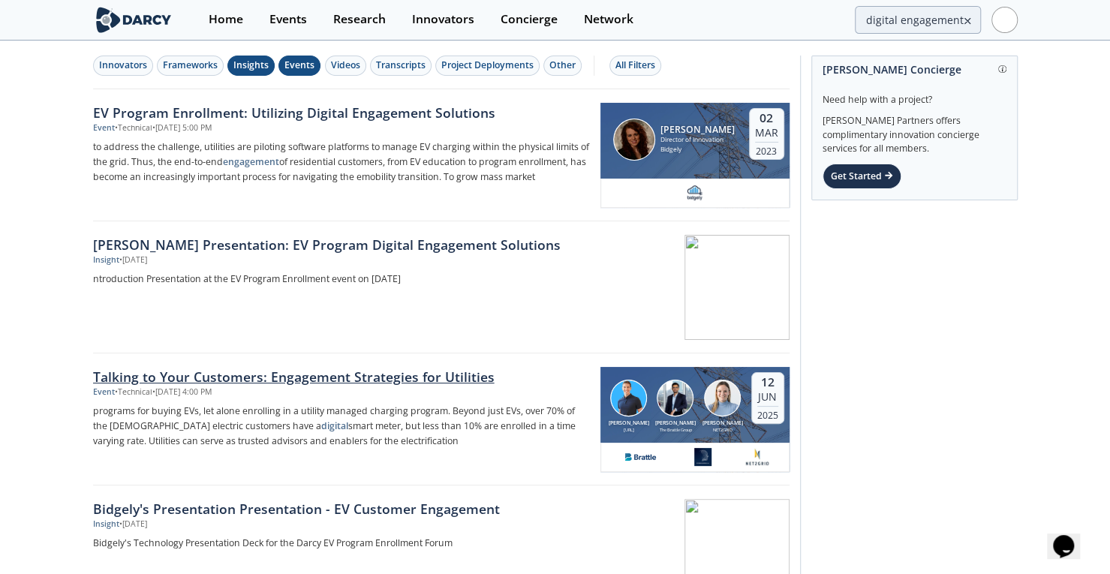
click at [405, 376] on div "Talking to Your Customers: Engagement Strategies for Utilities" at bounding box center [341, 377] width 497 height 20
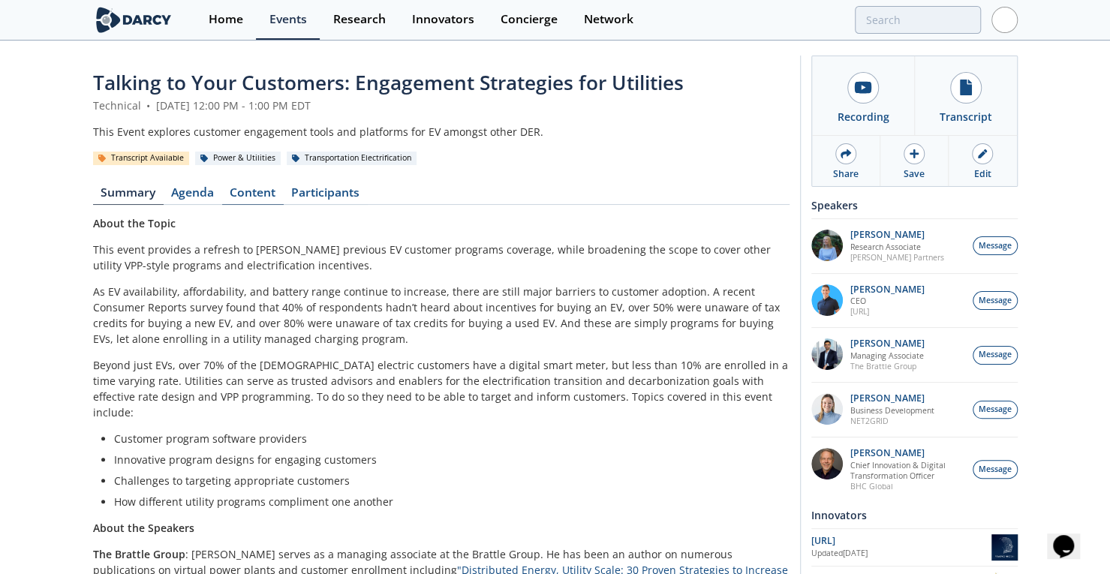
click at [248, 197] on link "Content" at bounding box center [253, 196] width 62 height 18
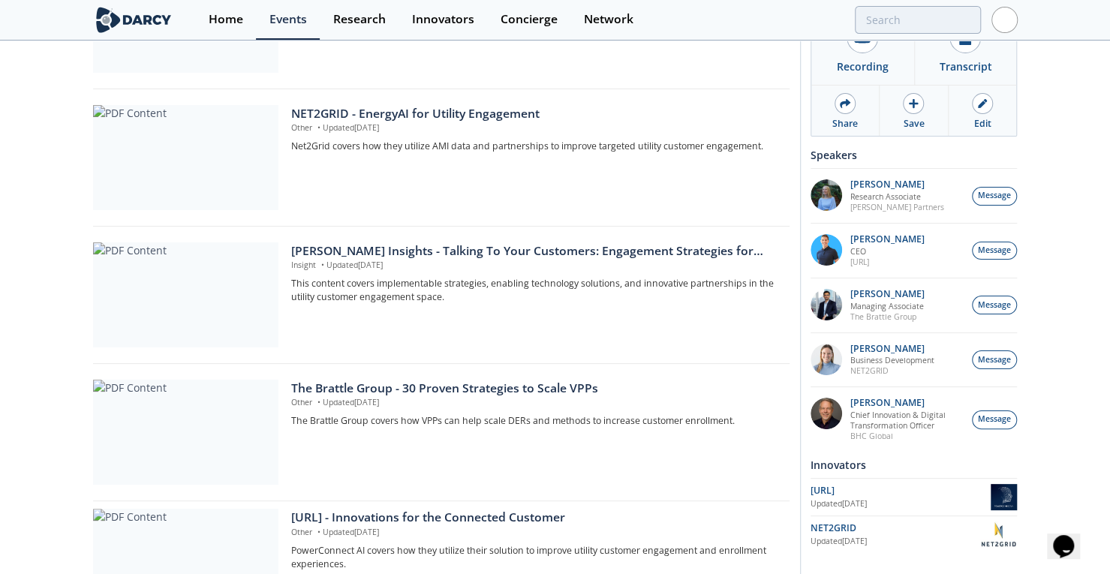
drag, startPoint x: 35, startPoint y: 330, endPoint x: 38, endPoint y: 439, distance: 109.6
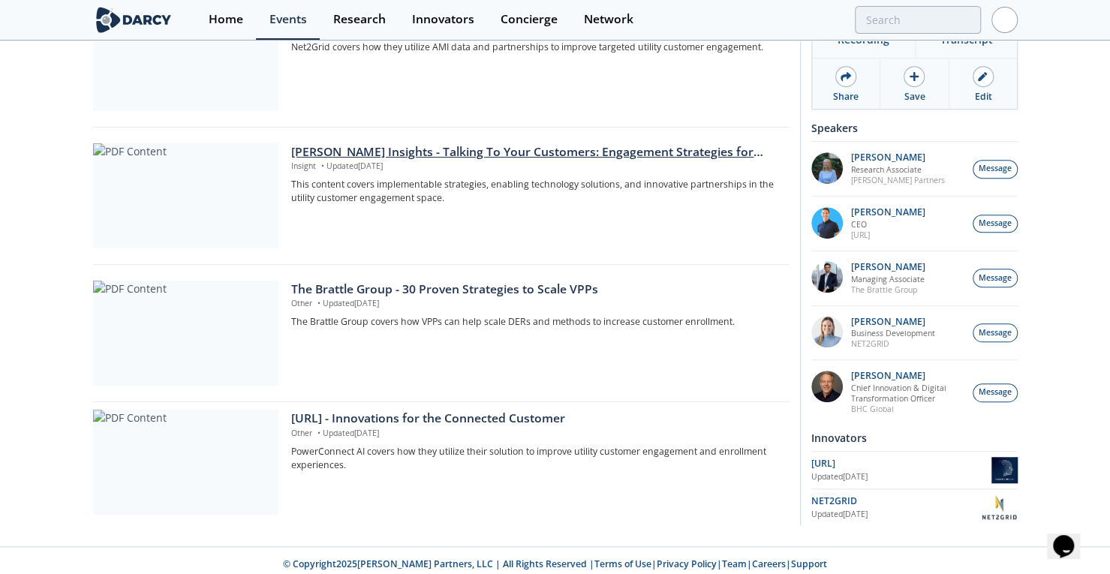
click at [395, 152] on div "[PERSON_NAME] Insights - Talking To Your Customers: Engagement Strategies for U…" at bounding box center [534, 152] width 487 height 18
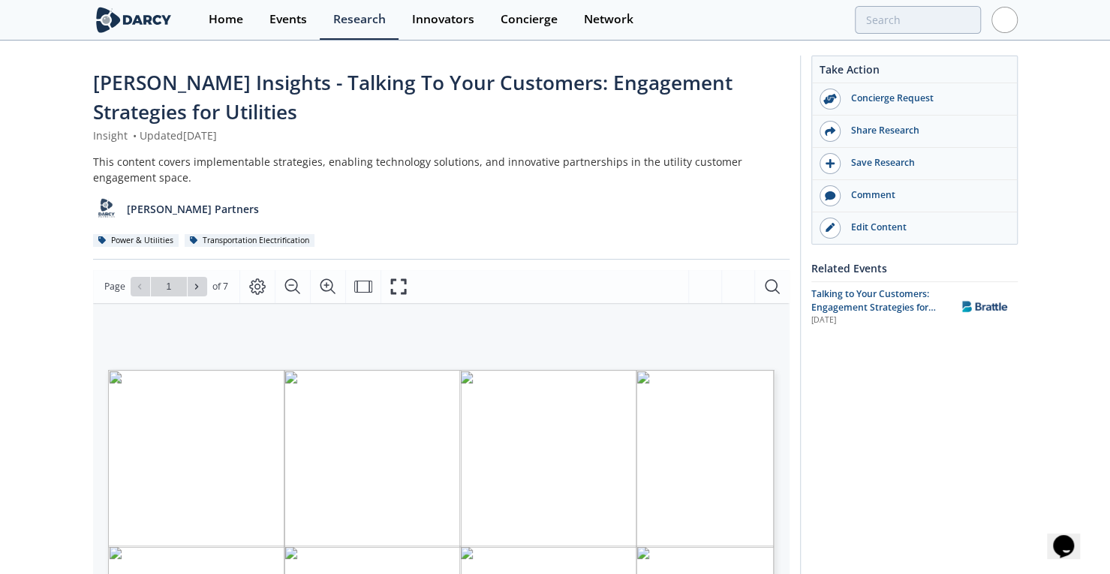
click at [333, 83] on span "[PERSON_NAME] Insights - Talking To Your Customers: Engagement Strategies for U…" at bounding box center [413, 97] width 640 height 56
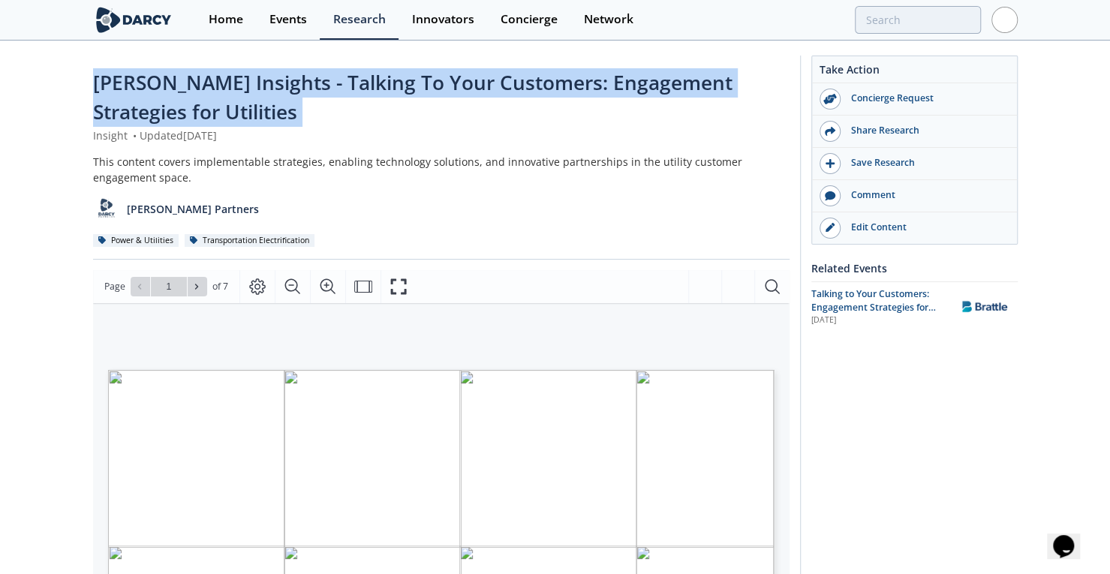
click at [333, 83] on span "[PERSON_NAME] Insights - Talking To Your Customers: Engagement Strategies for U…" at bounding box center [413, 97] width 640 height 56
copy div "[PERSON_NAME] Insights - Talking To Your Customers: Engagement Strategies for U…"
